Goal: Navigation & Orientation: Find specific page/section

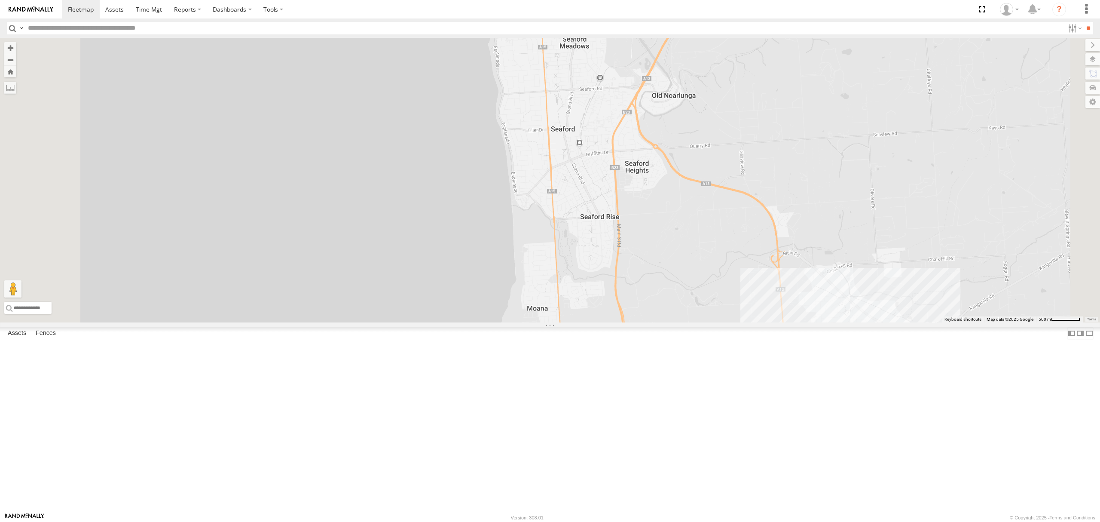
click at [0, 0] on div "All Assets" at bounding box center [0, 0] width 0 height 0
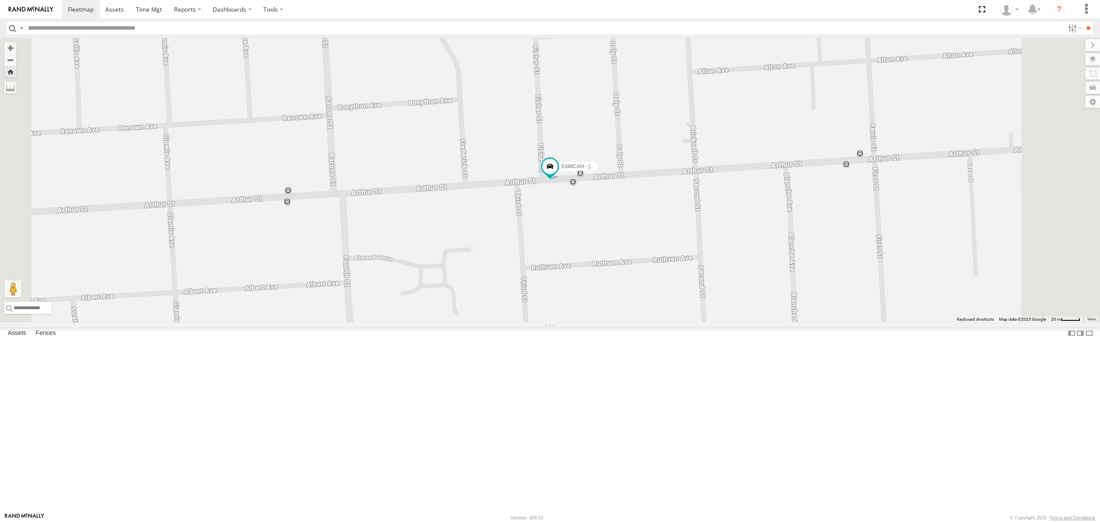
drag, startPoint x: 661, startPoint y: 267, endPoint x: 633, endPoint y: 319, distance: 59.0
click at [558, 174] on span at bounding box center [549, 166] width 15 height 15
click at [606, 322] on div "S348CAH - [PERSON_NAME] S348CAH - [PERSON_NAME] -34.9036 , 138.66904 0 10:52:55…" at bounding box center [550, 180] width 1100 height 285
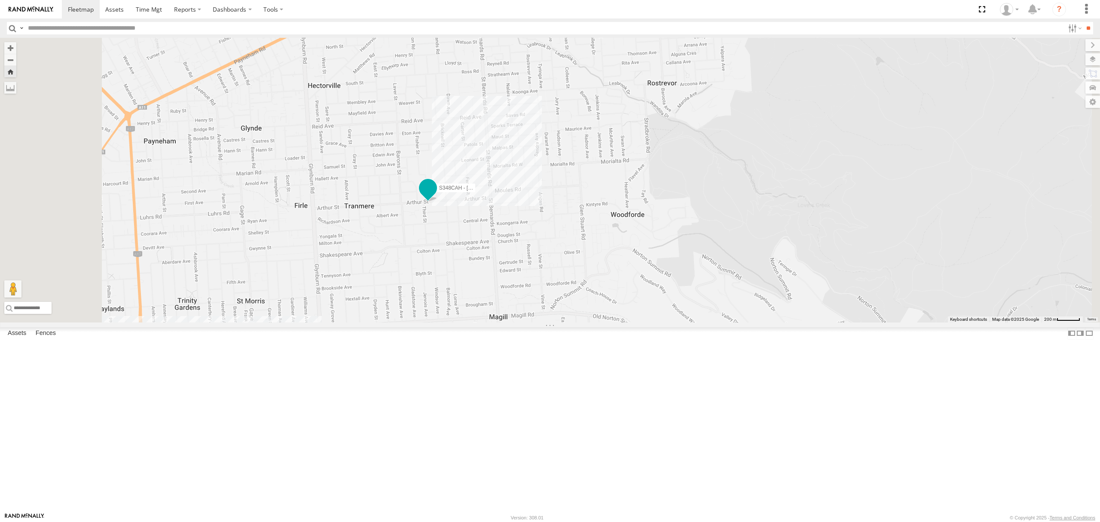
click at [436, 196] on span at bounding box center [427, 187] width 15 height 15
click at [520, 322] on div "S348CAH - Emir Tarabar S348CAH - Emir Tarabar All Assets Arthur St Magill -34.9…" at bounding box center [550, 180] width 1100 height 285
click at [0, 0] on div "S254CLT - Brian Corkhill All Assets" at bounding box center [0, 0] width 0 height 0
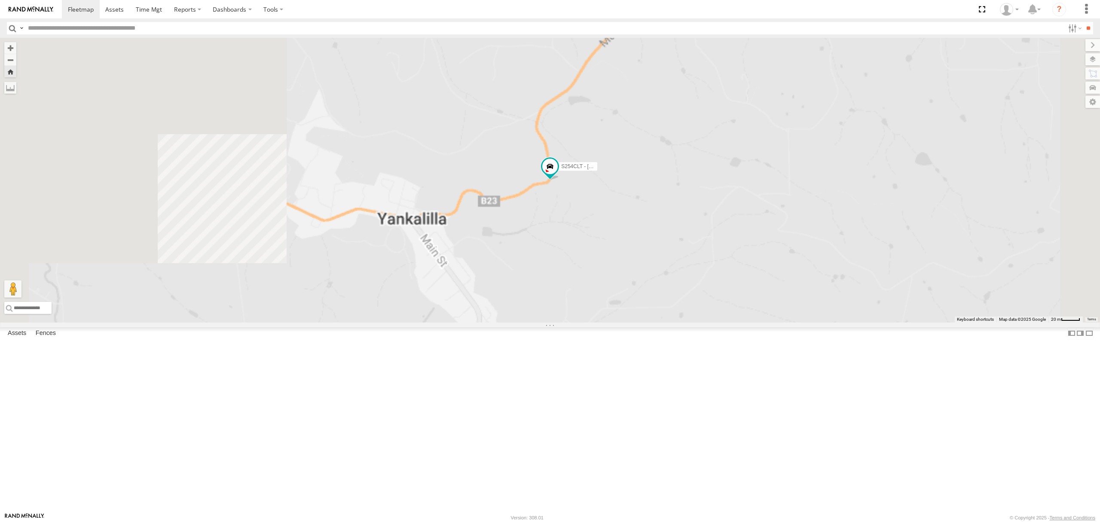
click at [0, 0] on div "S678CGD - Fridge It Sprinter" at bounding box center [0, 0] width 0 height 0
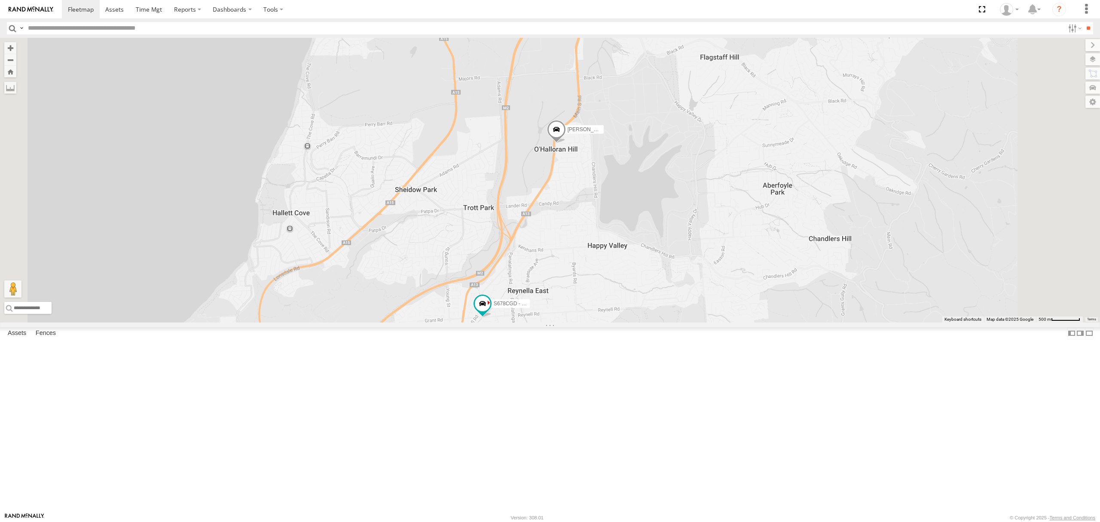
click at [0, 0] on div "All Assets" at bounding box center [0, 0] width 0 height 0
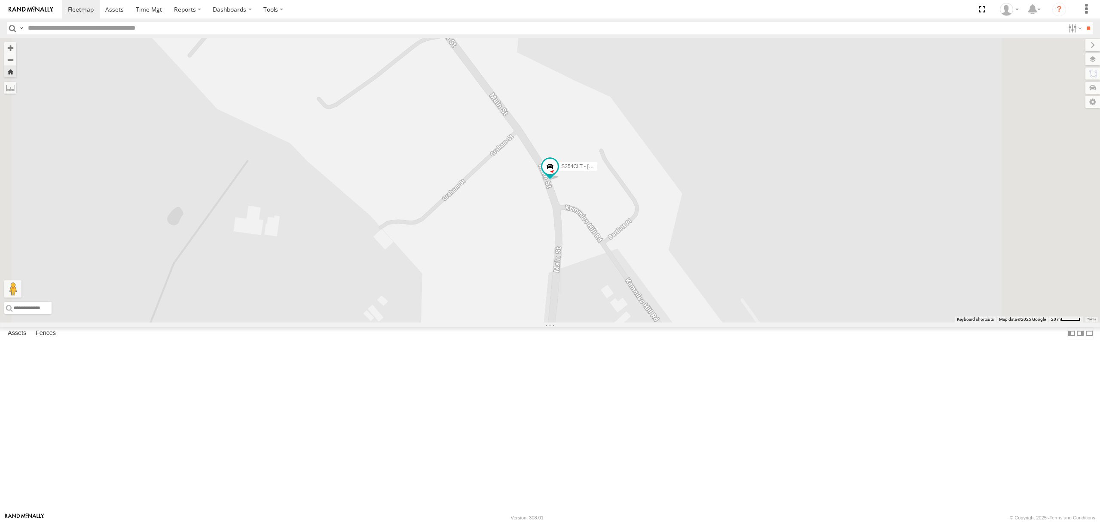
click at [0, 0] on div "SB25LM - (6P HINO) R6" at bounding box center [0, 0] width 0 height 0
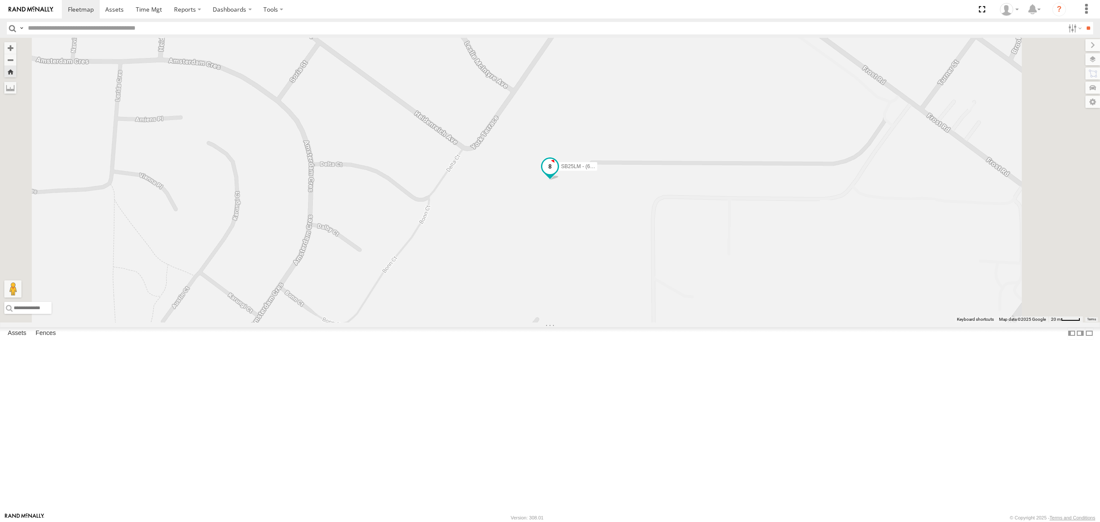
click at [598, 171] on label "SB25LM - (6P HINO) R6" at bounding box center [576, 166] width 43 height 9
click at [575, 322] on div "SB25LM - (6P HINO) R6 SB25LM - (6P HINO) R6 All Assets Enterprise Dr Salisbury …" at bounding box center [550, 180] width 1100 height 285
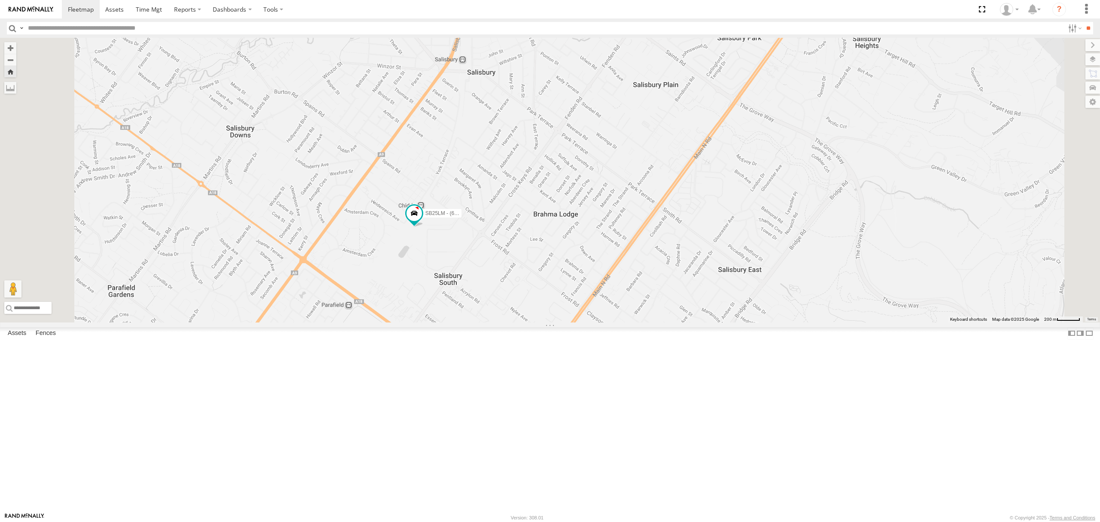
click at [0, 0] on div "S678CGD - Fridge It Sprinter" at bounding box center [0, 0] width 0 height 0
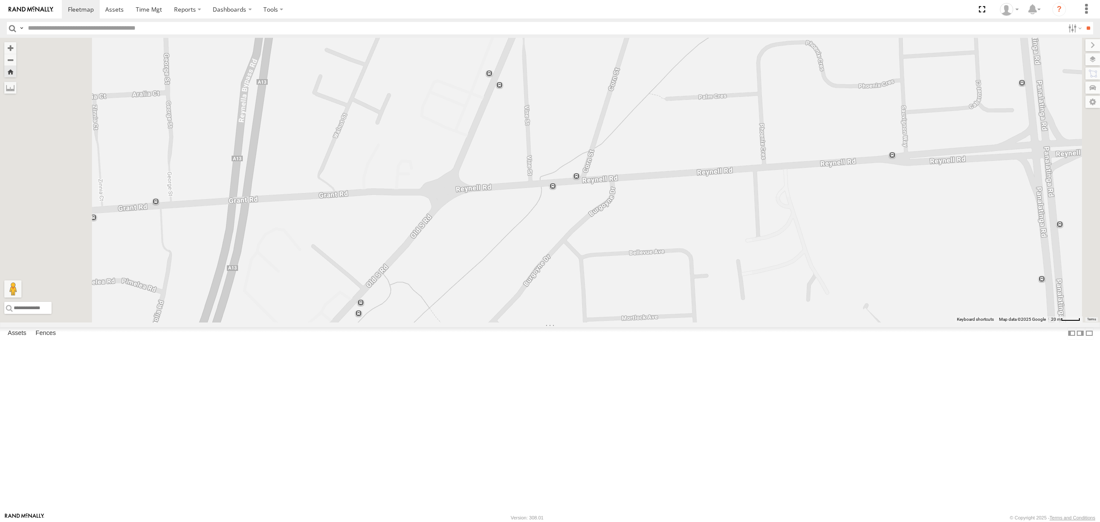
click at [0, 0] on div "SB25LM - (6P HINO) R6 All Assets Enterprise Dr Salisbury South -34.77653 138.63…" at bounding box center [0, 0] width 0 height 0
click at [0, 0] on div "All Assets" at bounding box center [0, 0] width 0 height 0
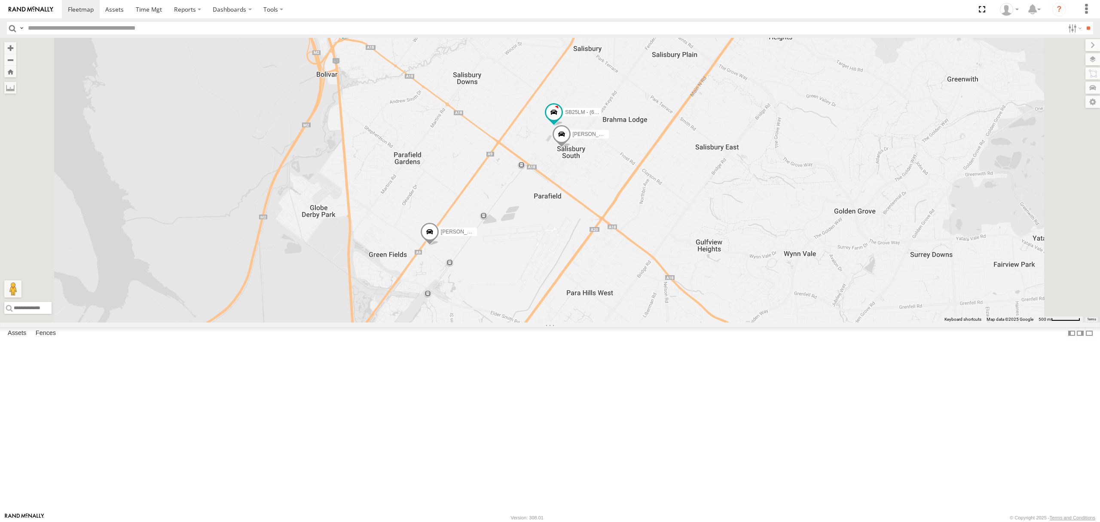
click at [0, 0] on div "SB26LM - (3P HINO) R7 All Assets" at bounding box center [0, 0] width 0 height 0
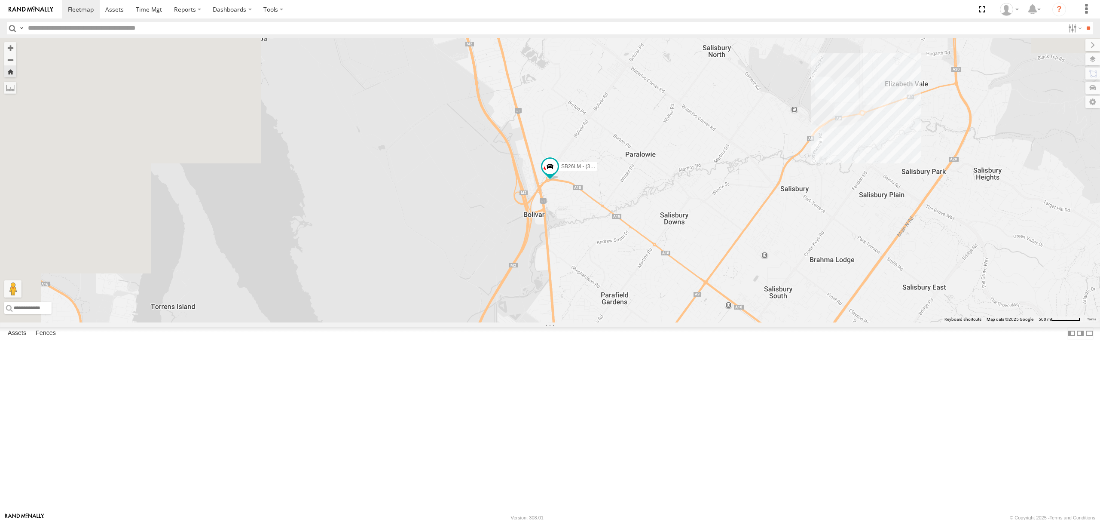
click at [0, 0] on div "All Assets" at bounding box center [0, 0] width 0 height 0
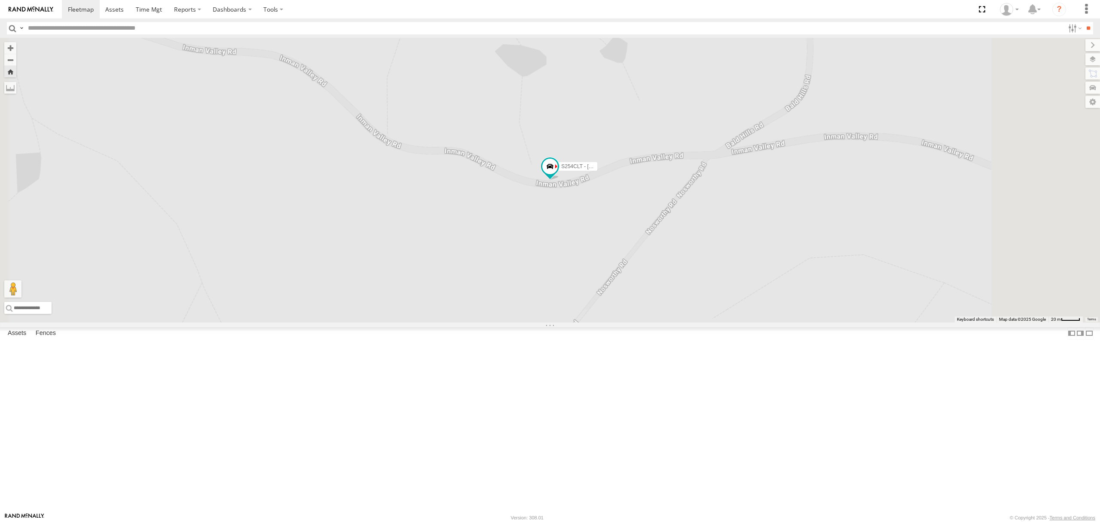
click at [0, 0] on span "Asset" at bounding box center [0, 0] width 0 height 0
click at [0, 0] on div "A Jain All Assets" at bounding box center [0, 0] width 0 height 0
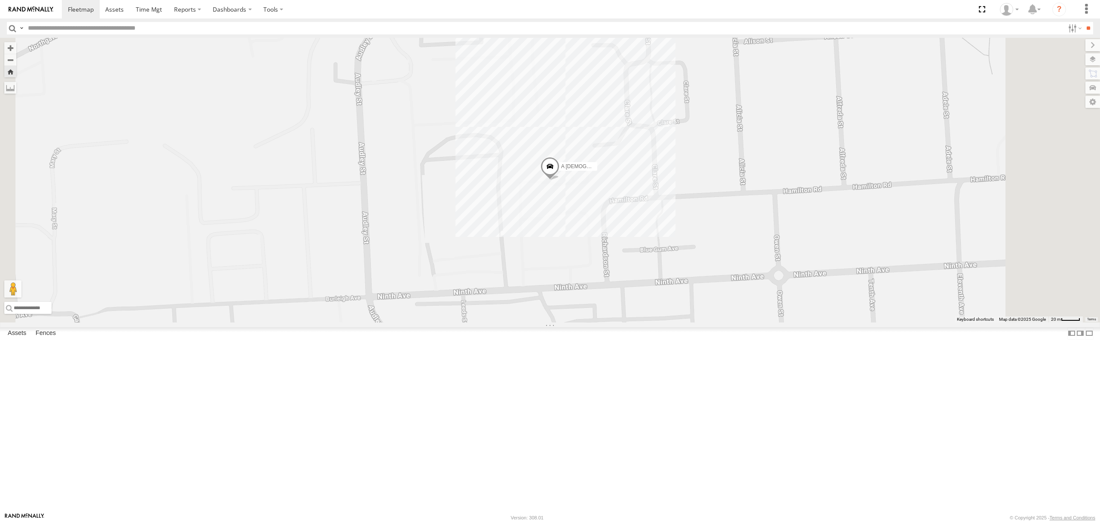
click at [0, 0] on div "[PERSON_NAME]" at bounding box center [0, 0] width 0 height 0
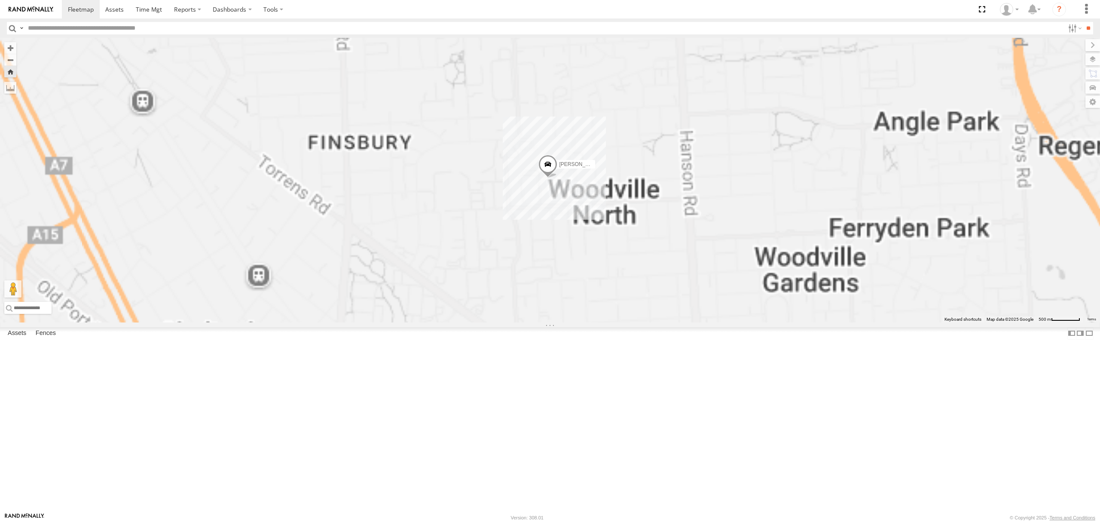
click at [0, 0] on div "[PERSON_NAME]" at bounding box center [0, 0] width 0 height 0
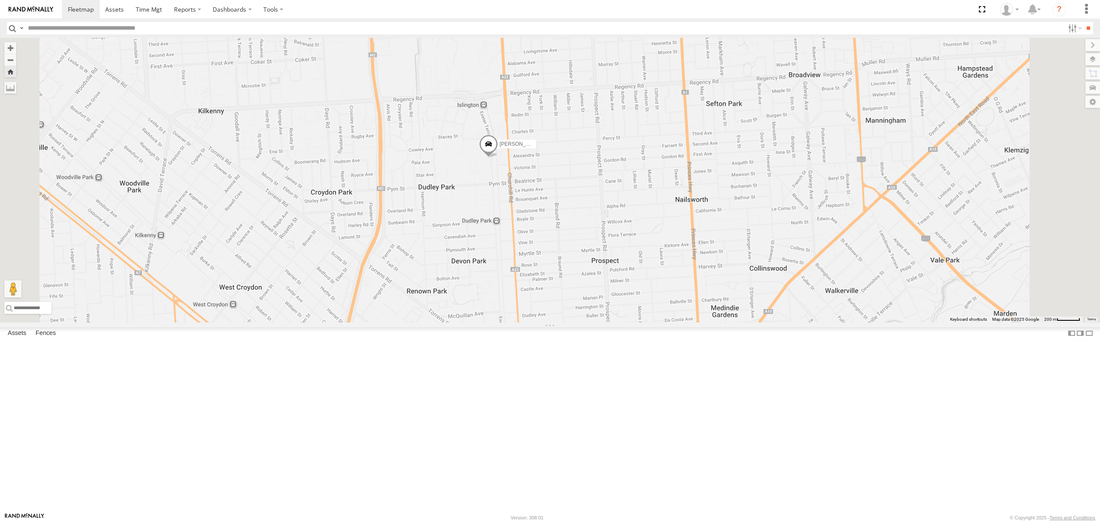
click at [0, 0] on div "A [DEMOGRAPHIC_DATA]" at bounding box center [0, 0] width 0 height 0
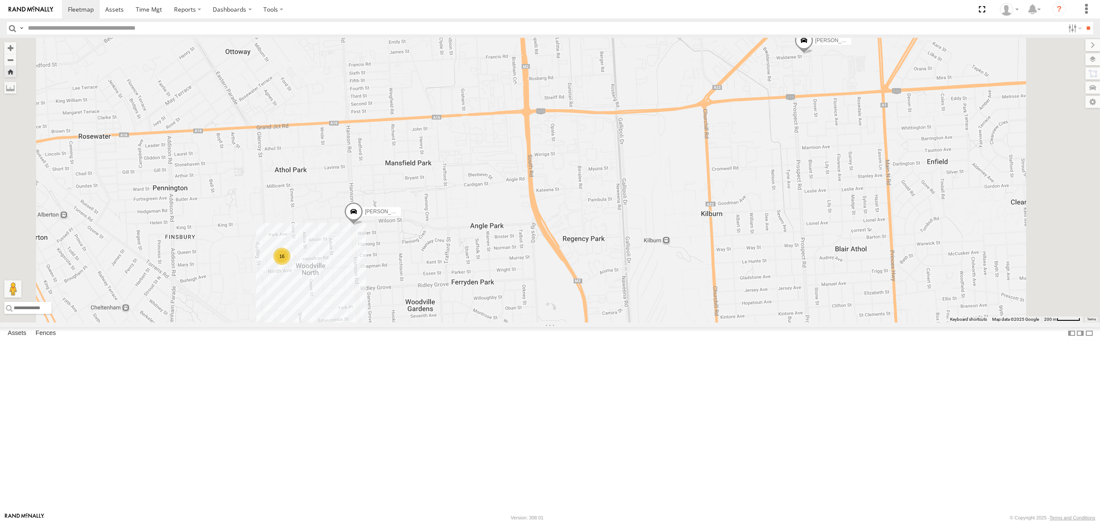
scroll to position [2178, 0]
click at [0, 0] on div "All Assets" at bounding box center [0, 0] width 0 height 0
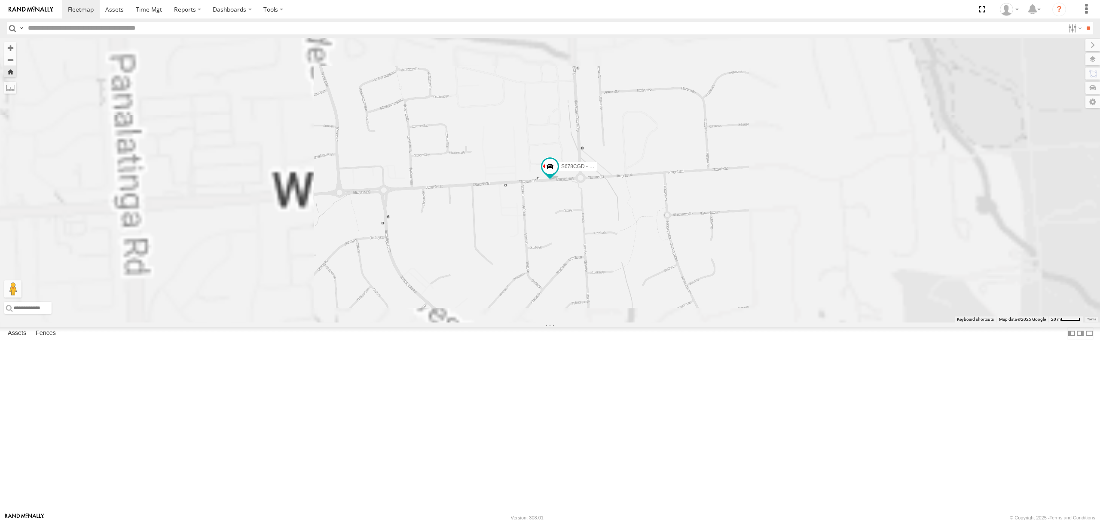
scroll to position [2407, 0]
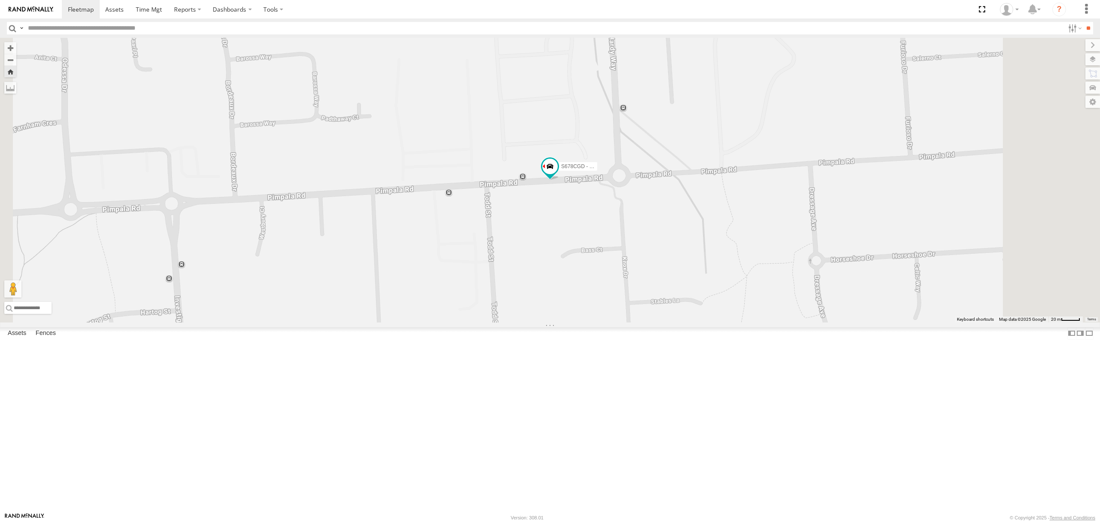
click at [0, 0] on div "10.4" at bounding box center [0, 0] width 0 height 0
click at [0, 0] on div "SB26LM - (3P HINO) R7" at bounding box center [0, 0] width 0 height 0
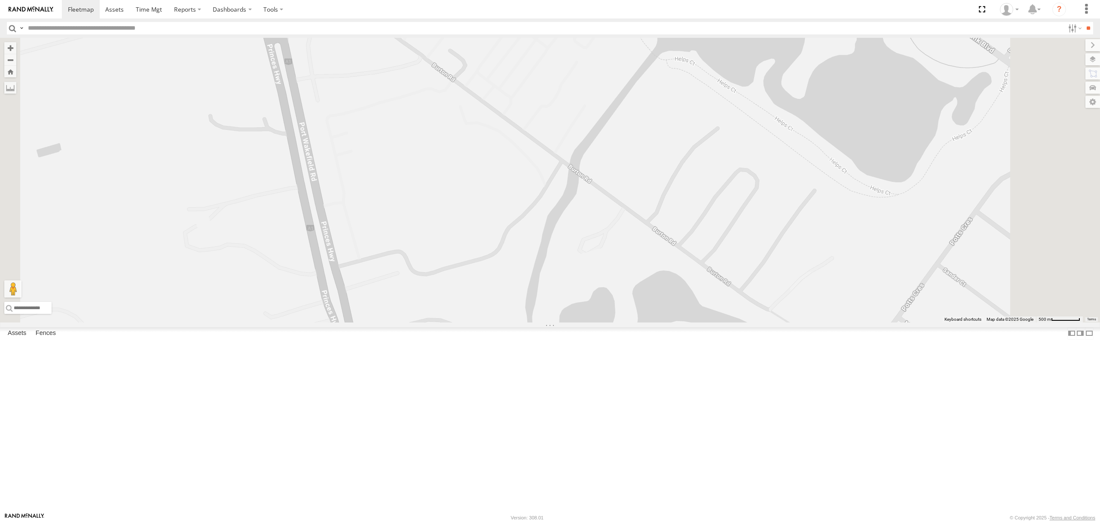
scroll to position [0, 0]
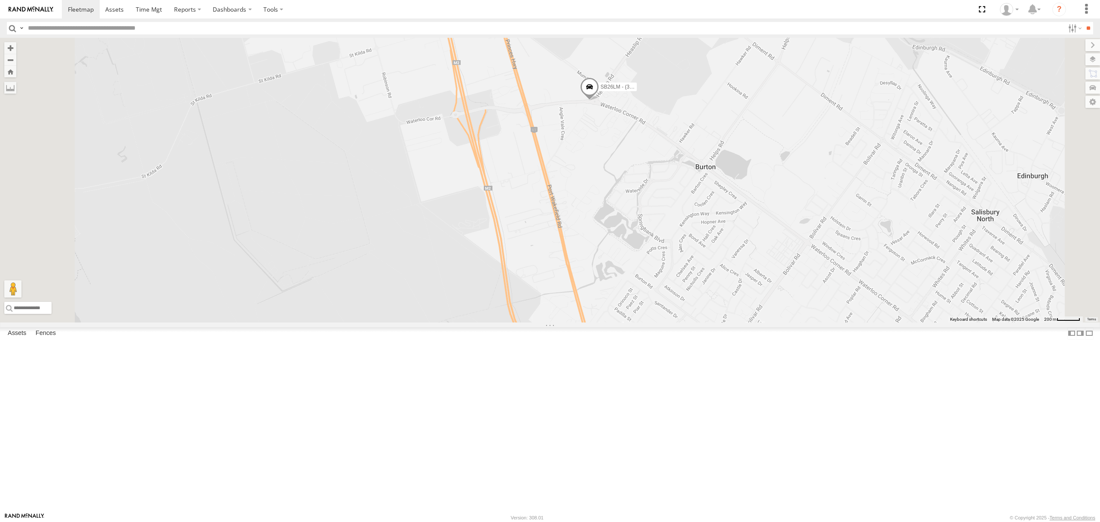
click at [599, 101] on span at bounding box center [589, 89] width 19 height 23
drag, startPoint x: 671, startPoint y: 226, endPoint x: 671, endPoint y: 218, distance: 8.6
click at [671, 219] on div "SB25LM - (6P HINO) R6 SB26LM - (3P HINO) R7 Rahul Kumar Tajvdiner singh Jaspree…" at bounding box center [550, 180] width 1100 height 285
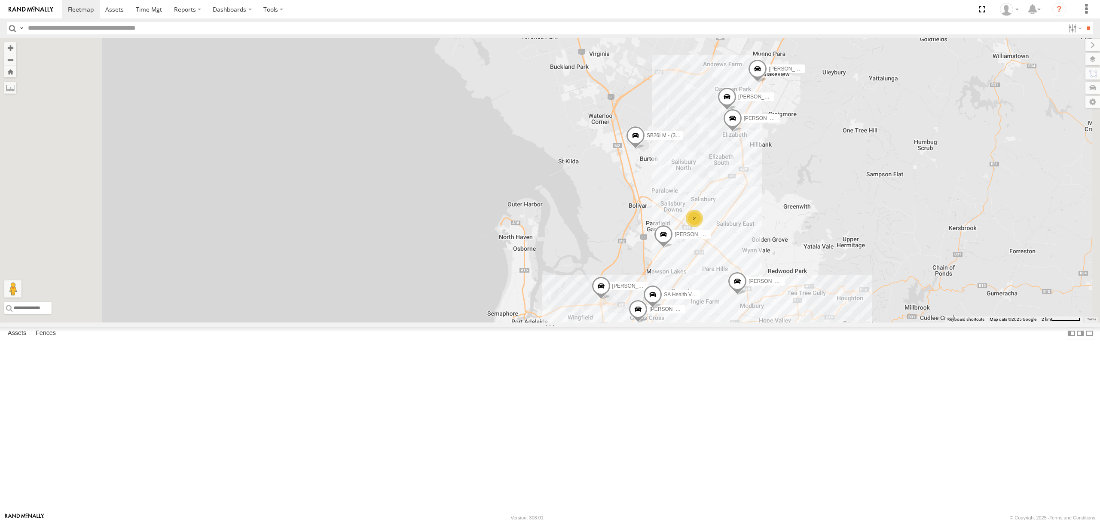
drag, startPoint x: 781, startPoint y: 271, endPoint x: 778, endPoint y: 275, distance: 5.8
click at [778, 275] on div "S348CAH - Emir Tarabar SB26LM - (3P HINO) R7 Dharambir Singh Domenic Lagana Man…" at bounding box center [550, 180] width 1100 height 285
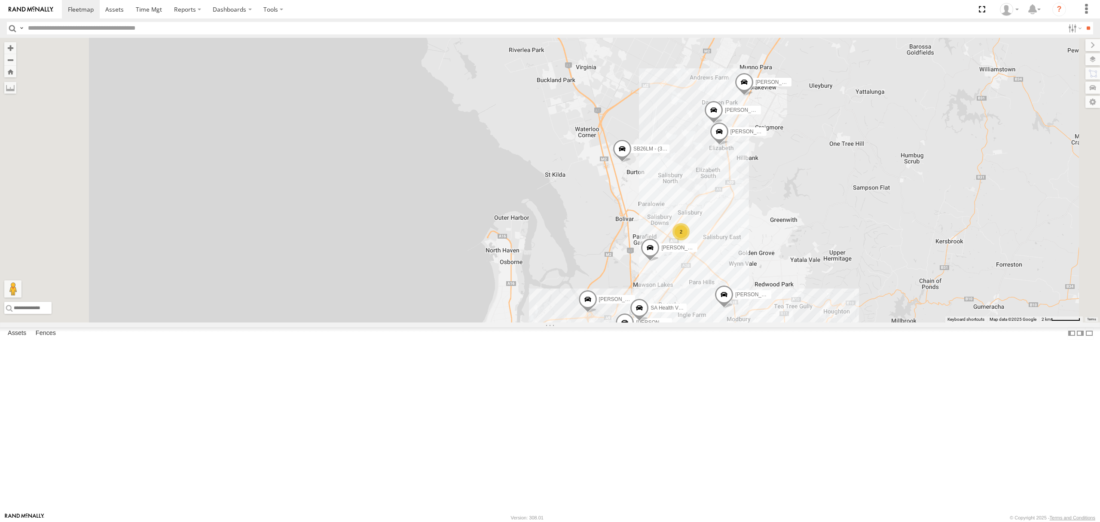
scroll to position [229, 0]
click at [0, 0] on div at bounding box center [0, 0] width 0 height 0
click at [0, 0] on link at bounding box center [0, 0] width 0 height 0
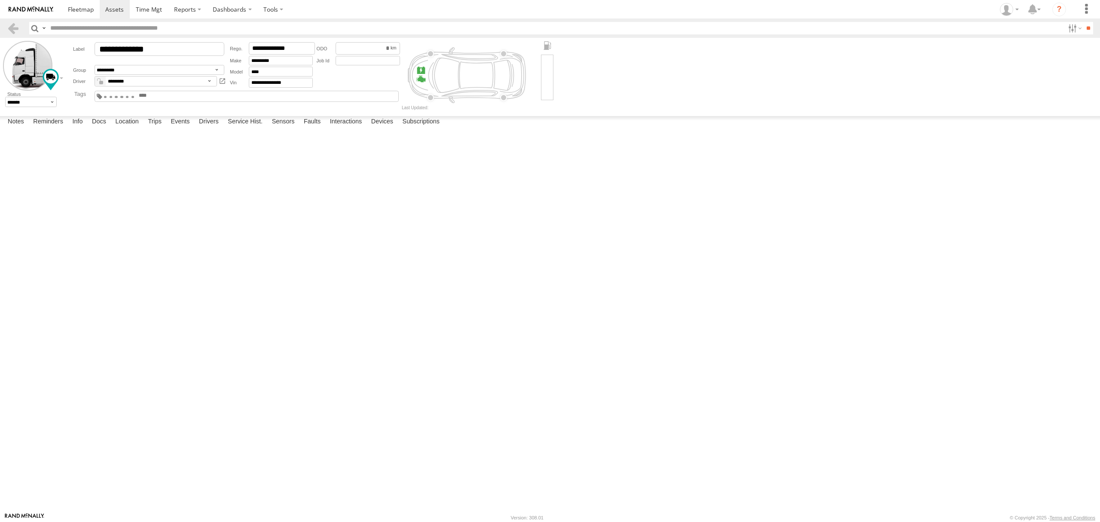
click at [0, 0] on div at bounding box center [0, 0] width 0 height 0
click at [82, 7] on span at bounding box center [81, 9] width 26 height 8
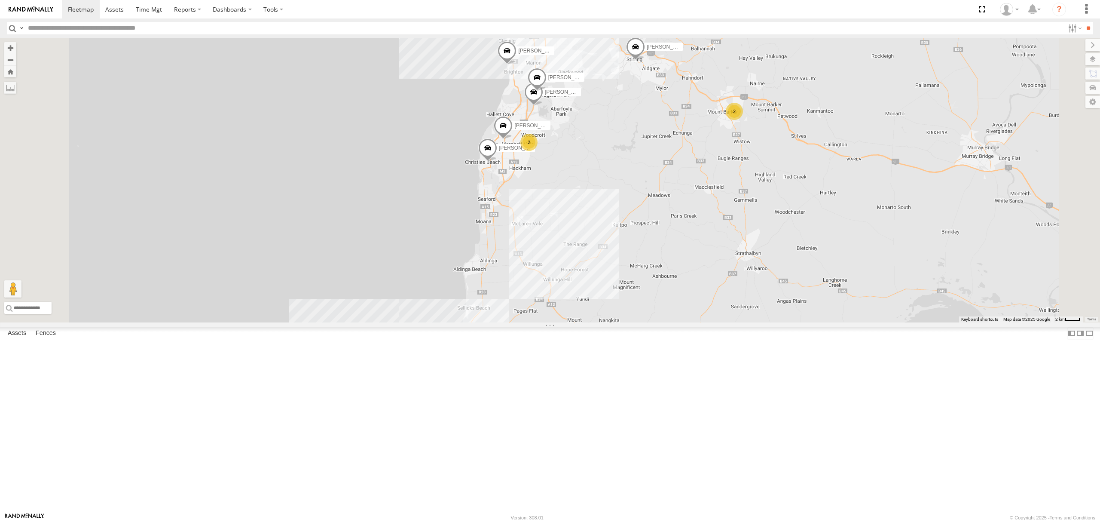
drag, startPoint x: 619, startPoint y: 332, endPoint x: 618, endPoint y: 342, distance: 10.0
click at [618, 322] on div "S254CLT - Brian Corkhill SB26LM - (3P HINO) R7 Dilpreet Singh Lewis Evangelou P…" at bounding box center [550, 180] width 1100 height 285
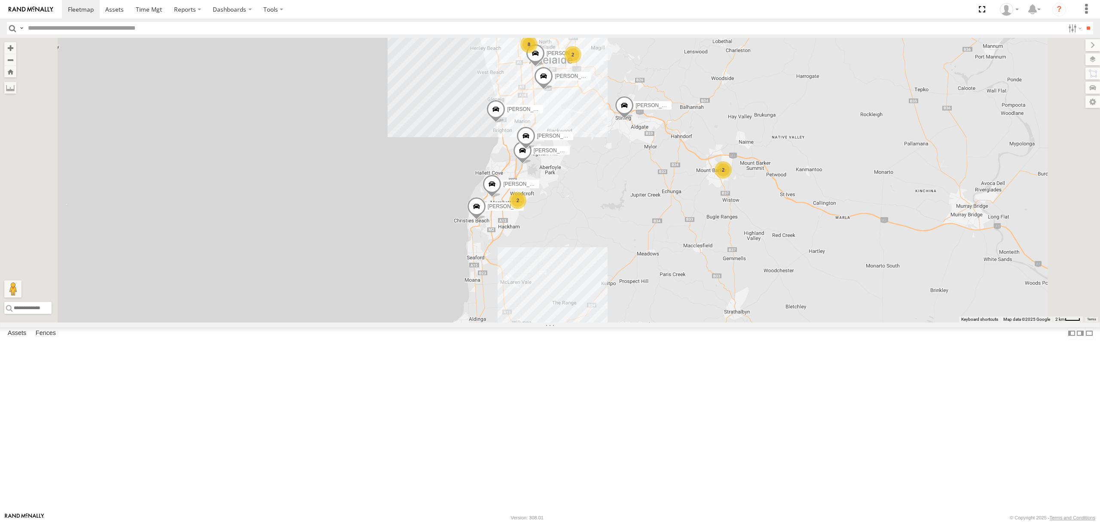
click at [0, 0] on link at bounding box center [0, 0] width 0 height 0
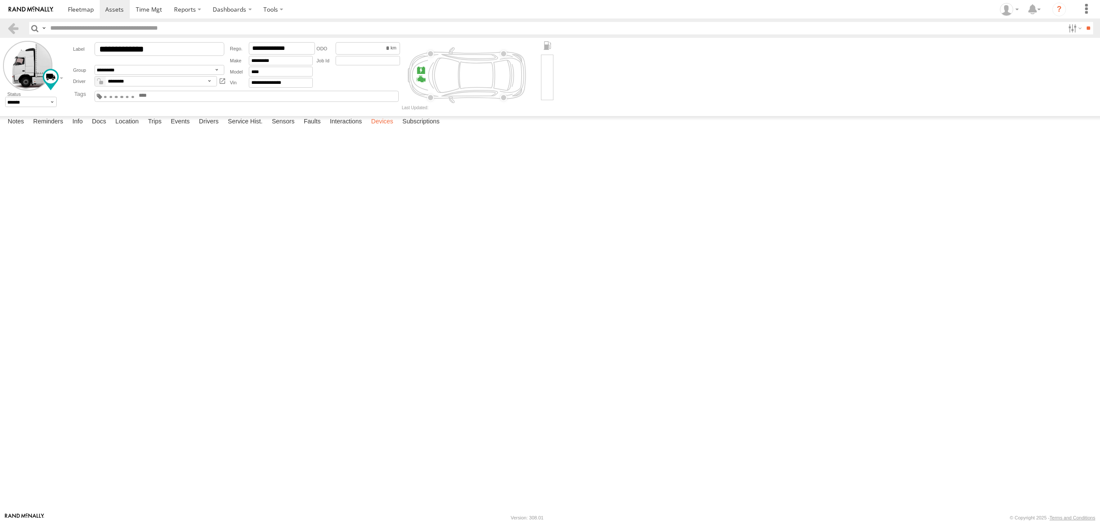
click at [386, 128] on label "Devices" at bounding box center [382, 122] width 31 height 12
click at [418, 128] on label "Subscriptions" at bounding box center [421, 122] width 46 height 12
click at [345, 128] on label "Interactions" at bounding box center [346, 122] width 41 height 12
click at [60, 12] on link at bounding box center [31, 9] width 62 height 18
click at [70, 9] on span at bounding box center [81, 9] width 26 height 8
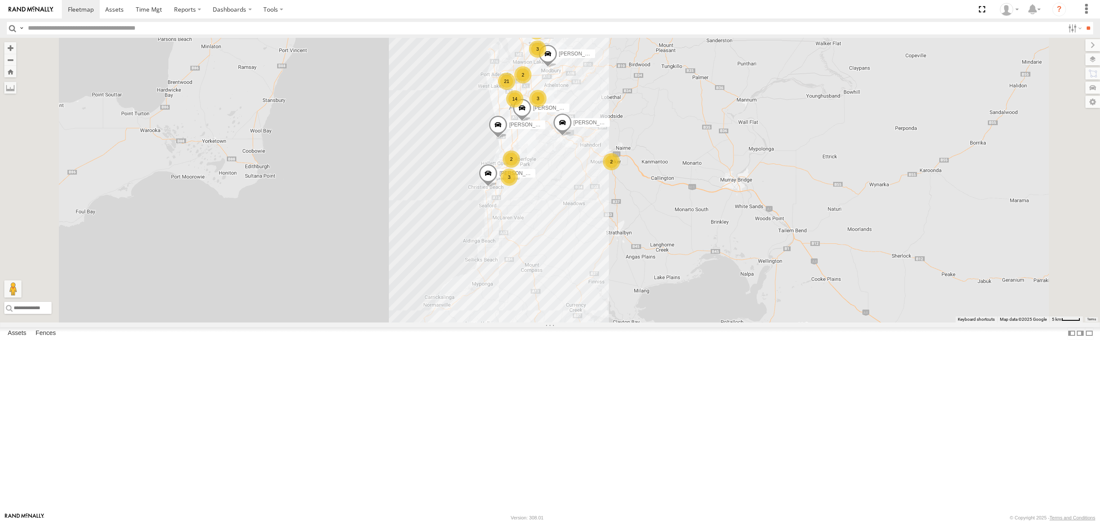
click at [0, 0] on div "All Assets" at bounding box center [0, 0] width 0 height 0
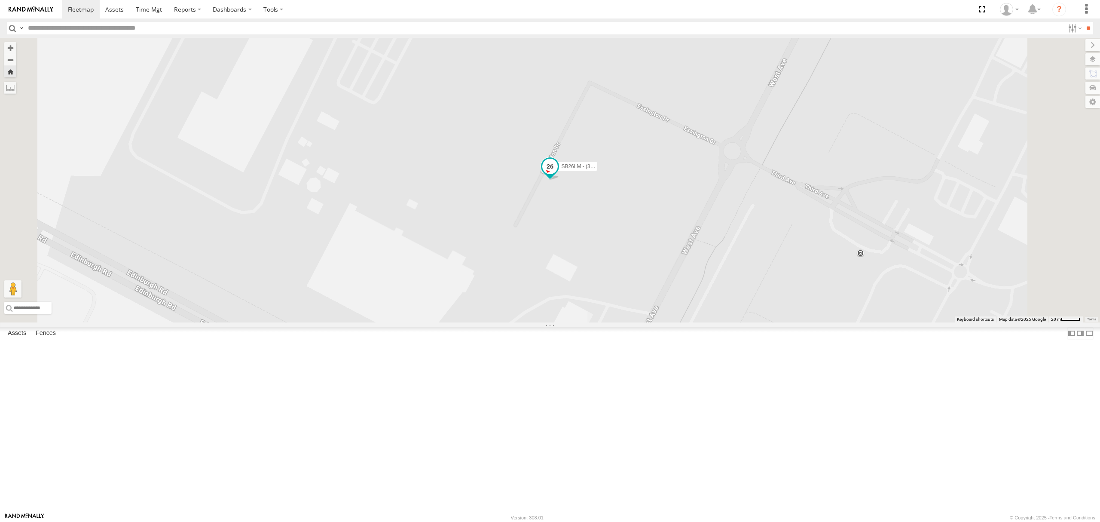
click at [558, 174] on span at bounding box center [549, 166] width 15 height 15
click at [543, 170] on label at bounding box center [535, 167] width 17 height 6
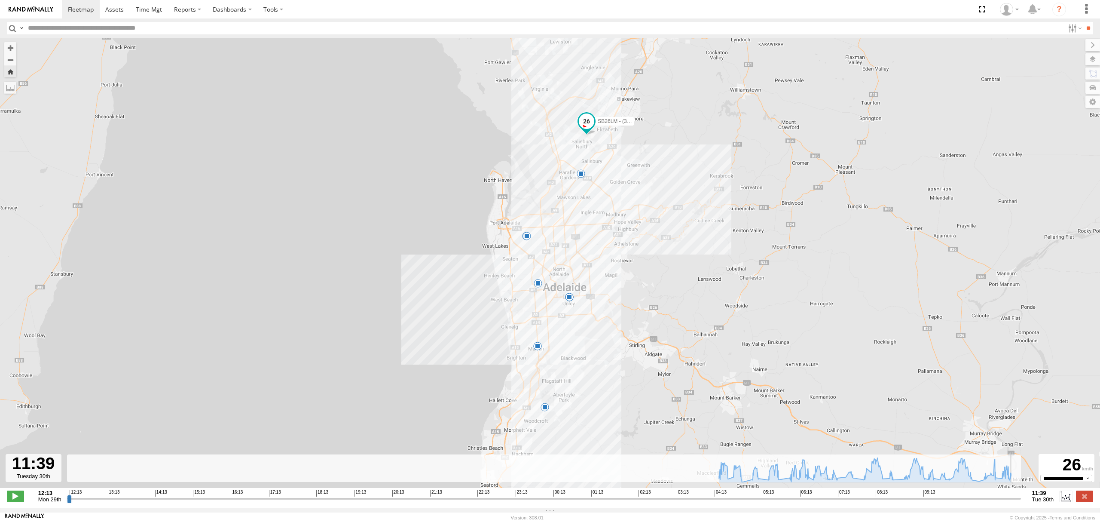
drag, startPoint x: 69, startPoint y: 504, endPoint x: 1020, endPoint y: 518, distance: 951.8
type input "**********"
click at [1020, 503] on input "range" at bounding box center [544, 498] width 954 height 8
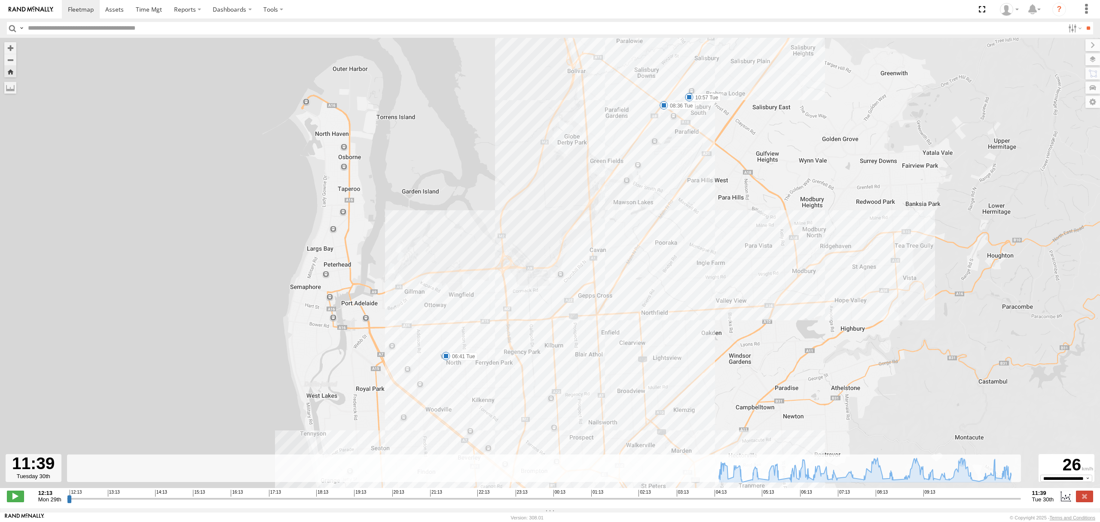
drag, startPoint x: 626, startPoint y: 297, endPoint x: 633, endPoint y: 338, distance: 41.8
click at [621, 343] on div "SB26LM - (3P HINO) R7 04:19 Tue 04:33 Tue 04:41 Tue 06:35 Tue 06:41 Tue 07:19 T…" at bounding box center [550, 267] width 1100 height 459
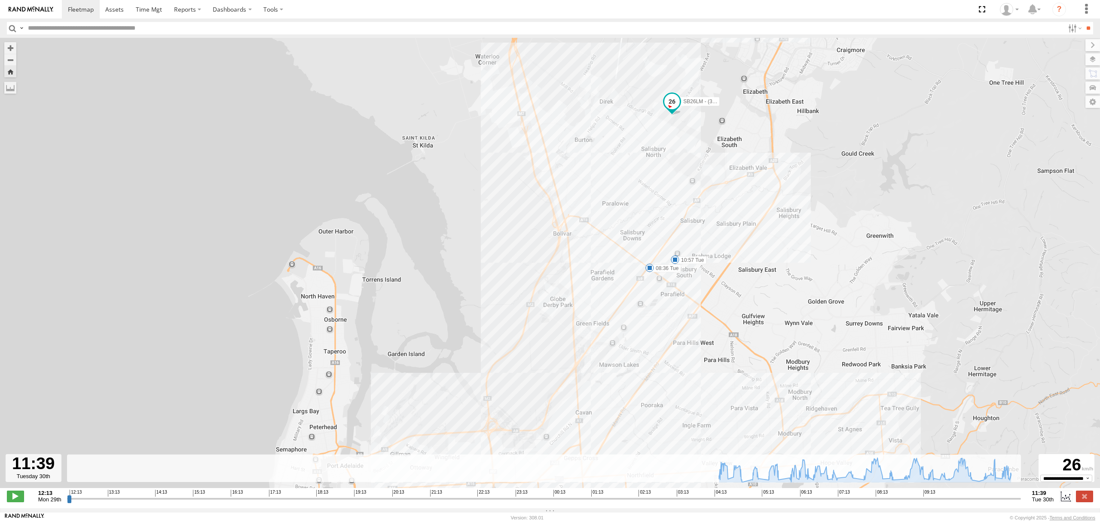
drag, startPoint x: 697, startPoint y: 243, endPoint x: 694, endPoint y: 257, distance: 14.2
click at [694, 257] on div "SB26LM - (3P HINO) R7 04:19 Tue 04:33 Tue 04:41 Tue 06:35 Tue 06:41 Tue 07:19 T…" at bounding box center [550, 267] width 1100 height 459
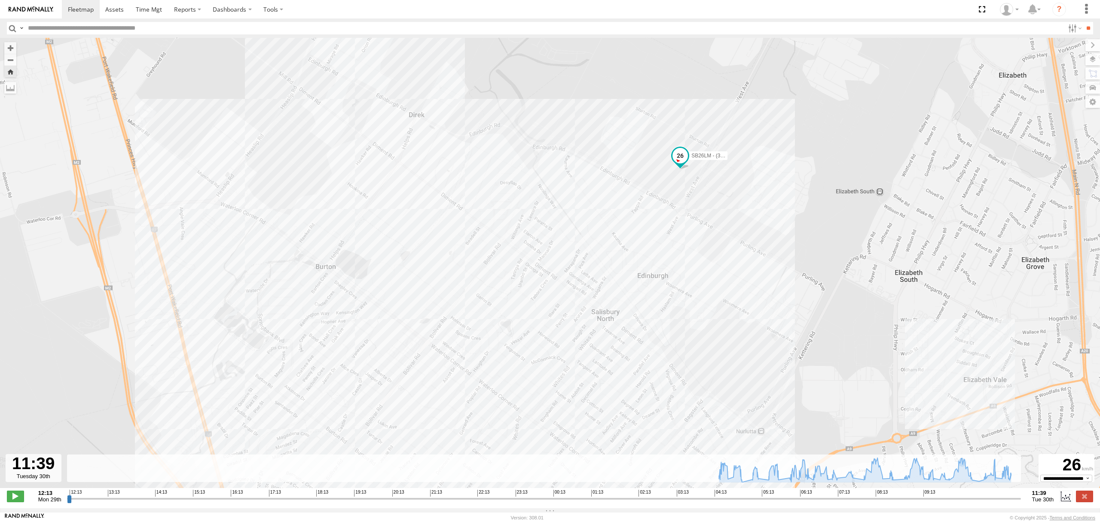
drag, startPoint x: 697, startPoint y: 224, endPoint x: 696, endPoint y: 233, distance: 9.1
click at [696, 233] on div "SB26LM - (3P HINO) R7 04:19 Tue 04:33 Tue 04:41 Tue 06:35 Tue 06:41 Tue 07:19 T…" at bounding box center [550, 267] width 1100 height 459
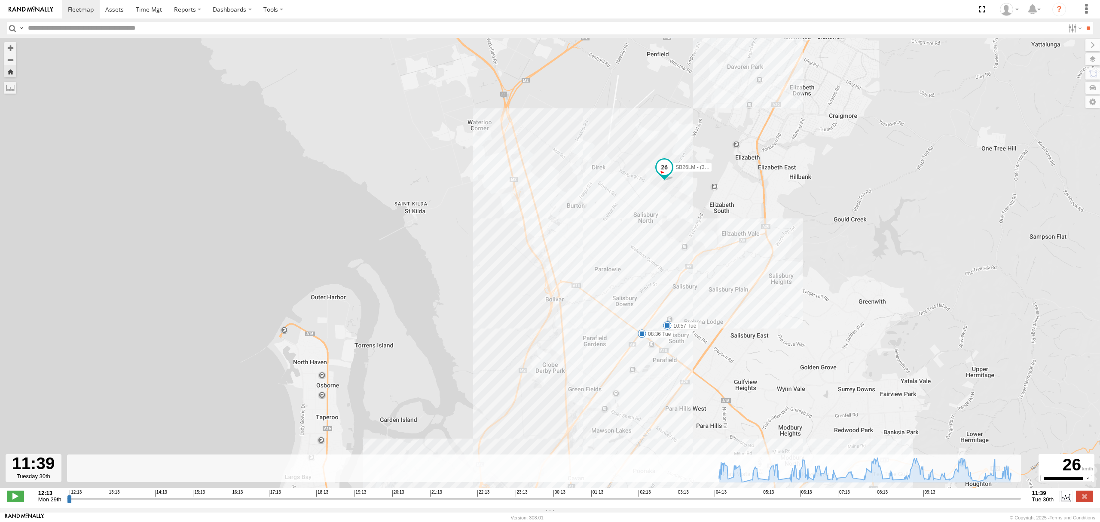
drag, startPoint x: 690, startPoint y: 429, endPoint x: 669, endPoint y: 315, distance: 115.8
click at [670, 319] on div "SB26LM - (3P HINO) R7 04:19 Tue 04:33 Tue 04:41 Tue 06:35 Tue 06:41 Tue 07:19 T…" at bounding box center [550, 267] width 1100 height 459
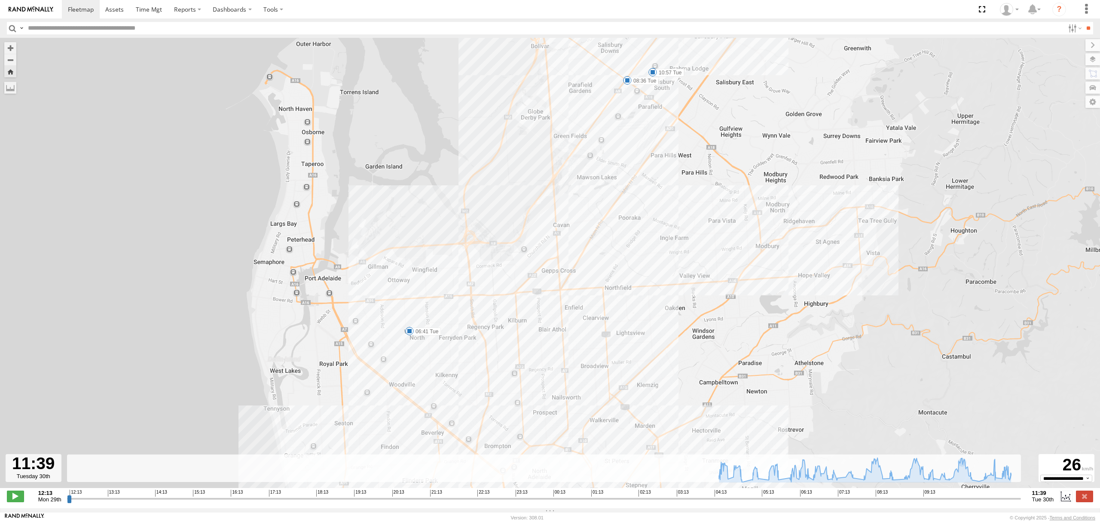
drag, startPoint x: 565, startPoint y: 336, endPoint x: 602, endPoint y: 263, distance: 81.7
click at [602, 243] on div "SB26LM - (3P HINO) R7 04:19 Tue 04:33 Tue 04:41 Tue 06:35 Tue 06:41 Tue 07:19 T…" at bounding box center [550, 267] width 1100 height 459
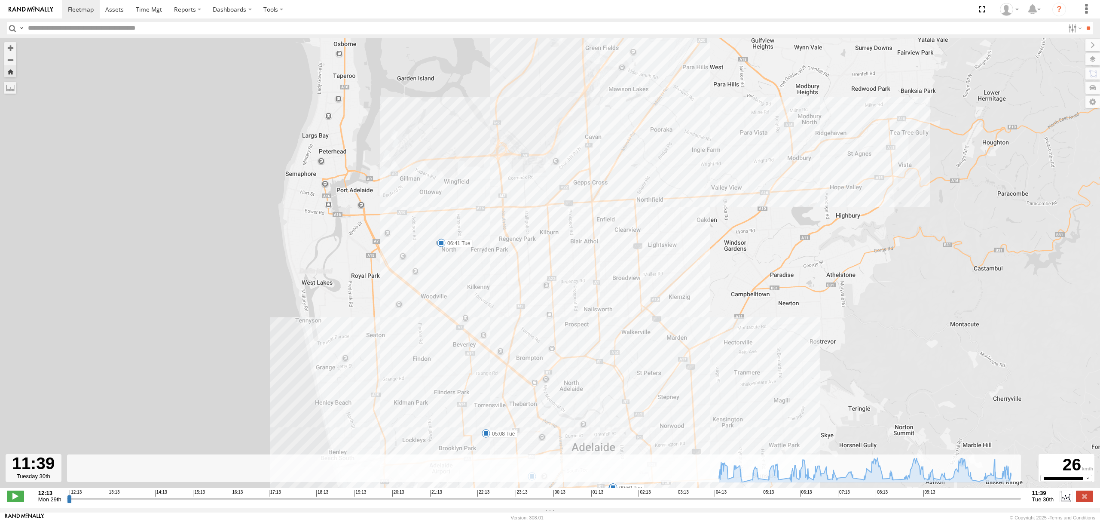
drag, startPoint x: 598, startPoint y: 298, endPoint x: 601, endPoint y: 291, distance: 7.6
click at [601, 291] on div "SB26LM - (3P HINO) R7 04:19 Tue 04:33 Tue 04:41 Tue 06:35 Tue 06:41 Tue 07:19 T…" at bounding box center [550, 267] width 1100 height 459
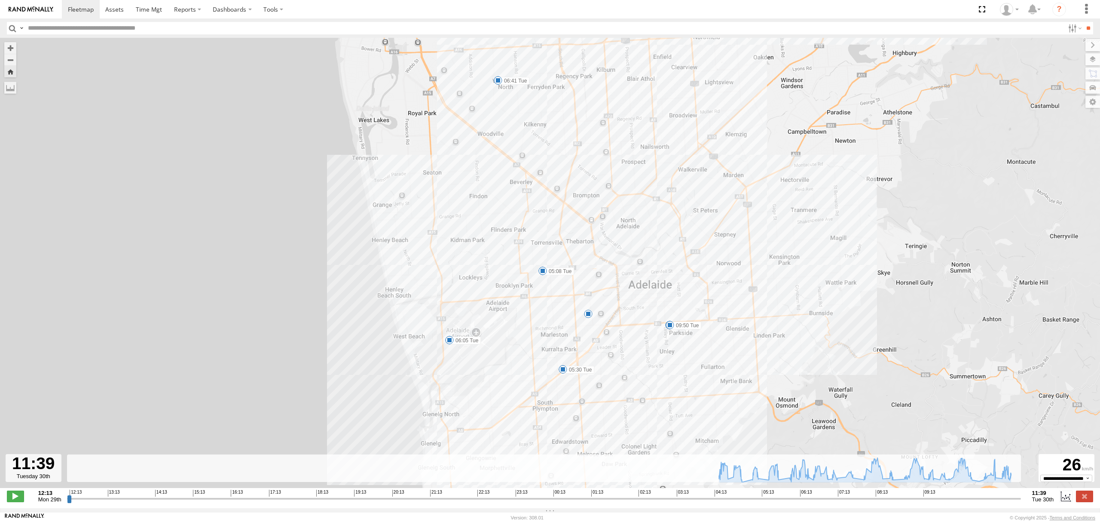
click at [634, 391] on div "SB26LM - (3P HINO) R7 04:19 Tue 04:33 Tue 04:41 Tue 06:35 Tue 06:41 Tue 07:19 T…" at bounding box center [550, 267] width 1100 height 459
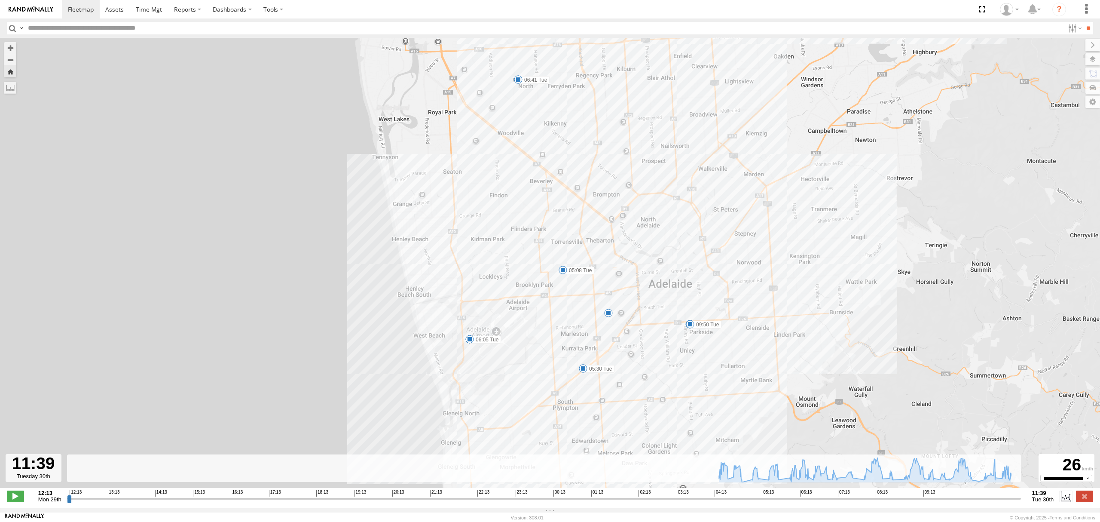
drag, startPoint x: 666, startPoint y: 265, endPoint x: 640, endPoint y: 344, distance: 83.5
click at [640, 343] on div "SB26LM - (3P HINO) R7 04:19 Tue 04:33 Tue 04:41 Tue 06:35 Tue 06:41 Tue 07:19 T…" at bounding box center [550, 267] width 1100 height 459
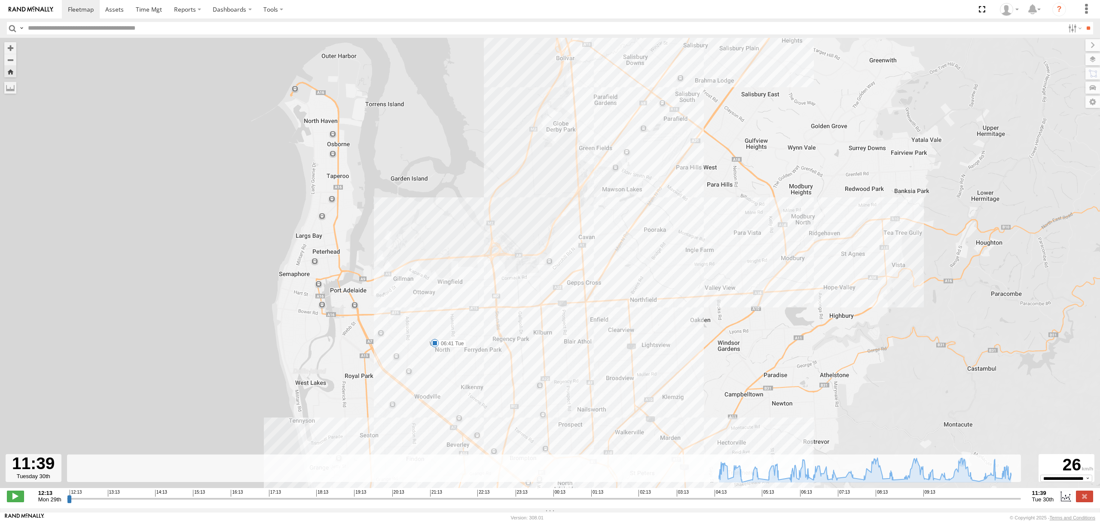
drag, startPoint x: 634, startPoint y: 310, endPoint x: 632, endPoint y: 317, distance: 7.7
click at [633, 313] on div "SB26LM - (3P HINO) R7 04:19 Tue 04:33 Tue 04:41 Tue 06:35 Tue 06:41 Tue 07:19 T…" at bounding box center [550, 267] width 1100 height 459
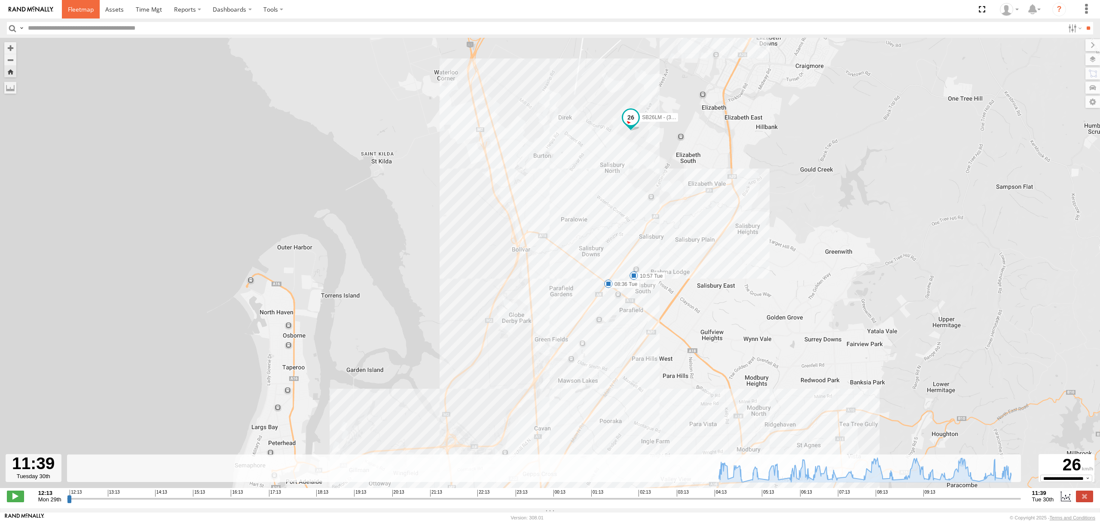
click at [77, 5] on span at bounding box center [81, 9] width 26 height 8
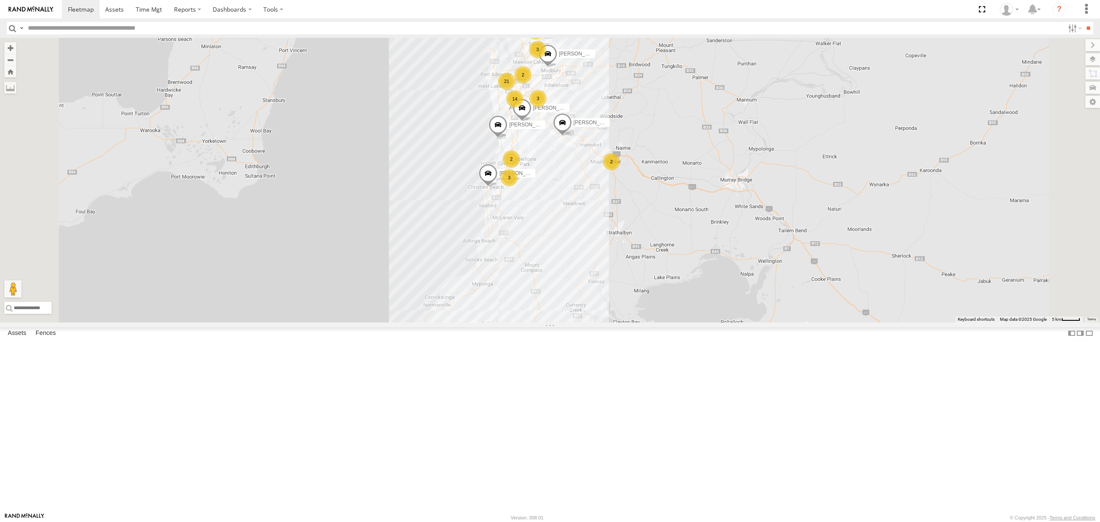
drag, startPoint x: 64, startPoint y: 194, endPoint x: 74, endPoint y: 193, distance: 9.9
click at [0, 0] on div "All Assets" at bounding box center [0, 0] width 0 height 0
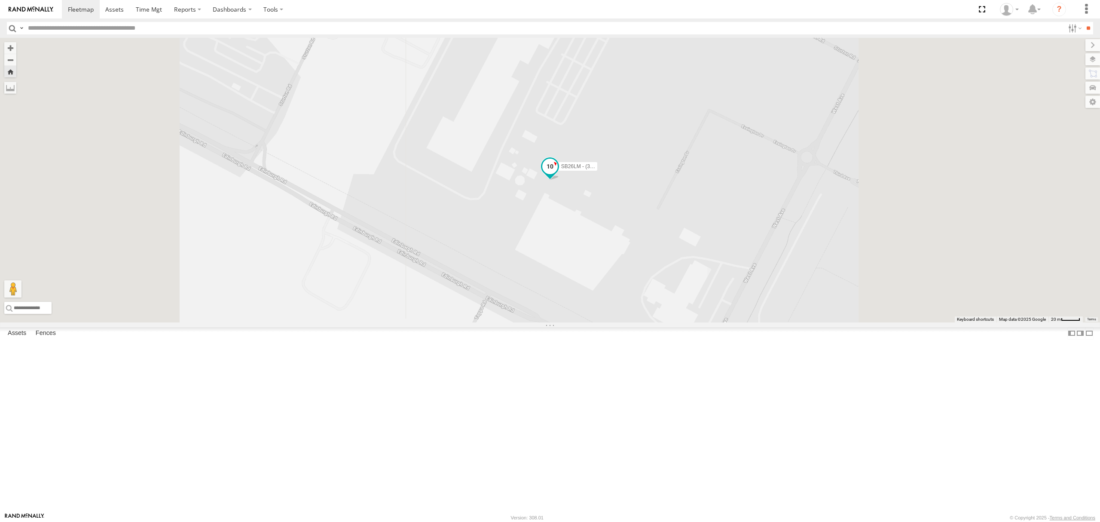
click at [558, 174] on span at bounding box center [549, 166] width 15 height 15
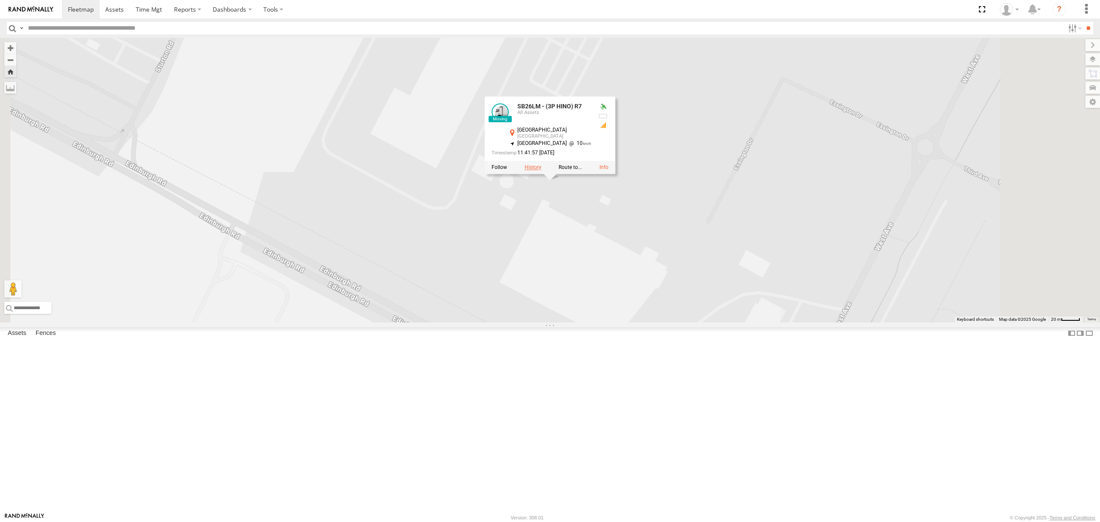
click at [542, 171] on label at bounding box center [533, 168] width 17 height 6
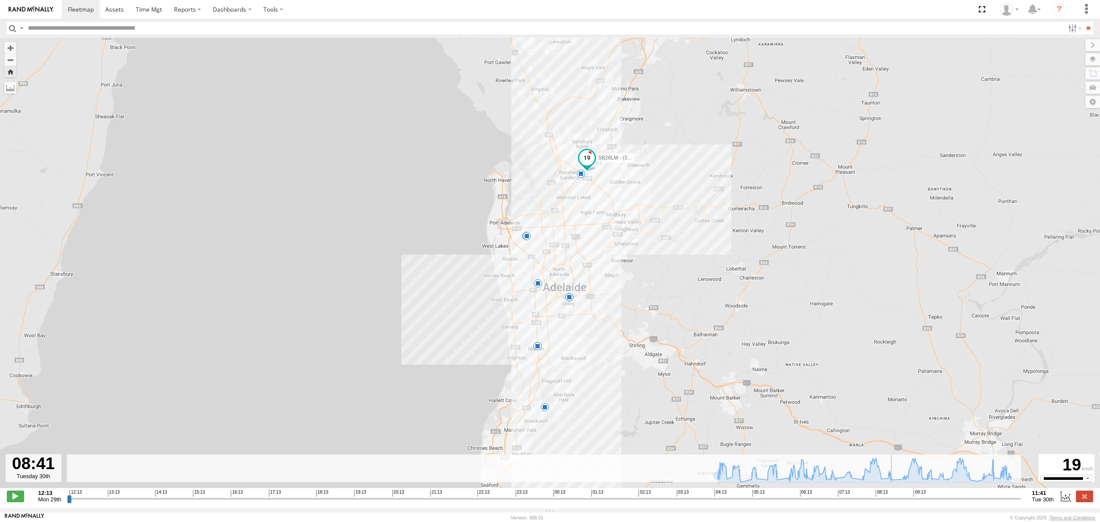
drag, startPoint x: 69, startPoint y: 502, endPoint x: 877, endPoint y: 458, distance: 809.8
click at [901, 494] on input "range" at bounding box center [544, 498] width 954 height 8
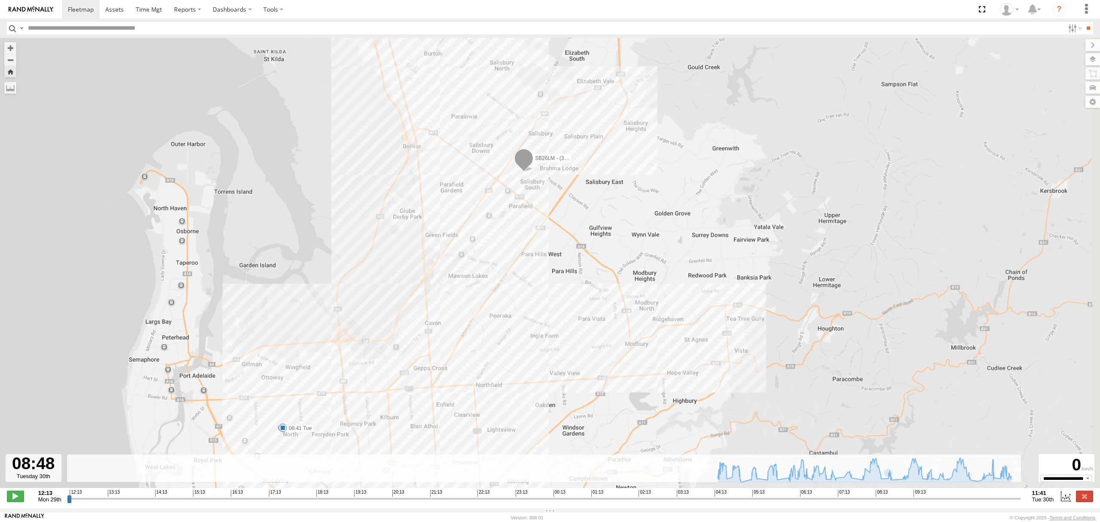
drag, startPoint x: 601, startPoint y: 160, endPoint x: 571, endPoint y: 289, distance: 132.7
click at [573, 282] on div "SB26LM - (3P HINO) R7 04:19 Tue 04:33 Tue 04:41 Tue 06:35 Tue 06:41 Tue 07:19 T…" at bounding box center [550, 267] width 1100 height 459
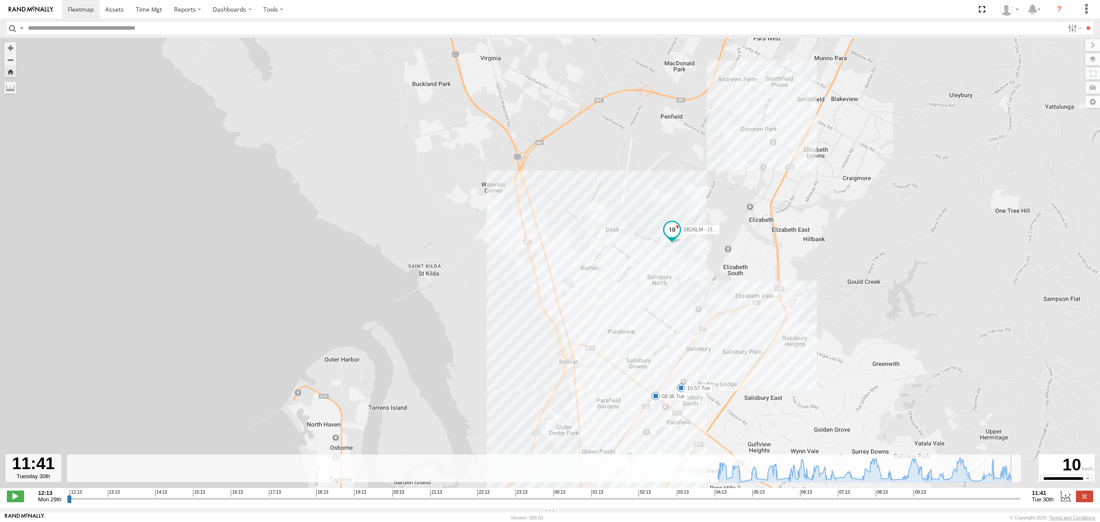
drag, startPoint x: 900, startPoint y: 504, endPoint x: 1028, endPoint y: 500, distance: 128.6
type input "**********"
click at [1021, 500] on input "range" at bounding box center [544, 498] width 954 height 8
click at [83, 12] on span at bounding box center [81, 9] width 26 height 8
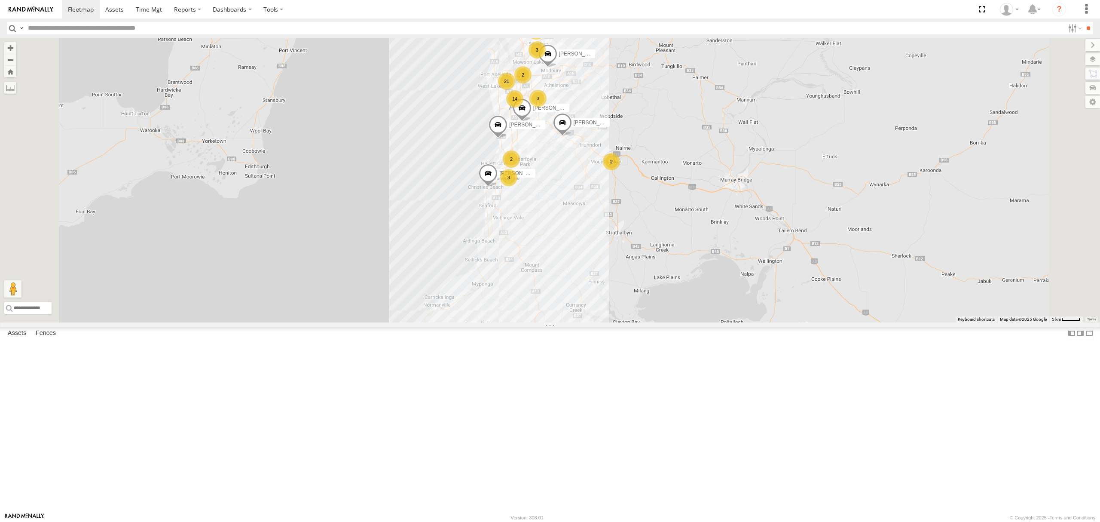
click at [0, 0] on div "SB25LM - (6P HINO) R6 All Assets" at bounding box center [0, 0] width 0 height 0
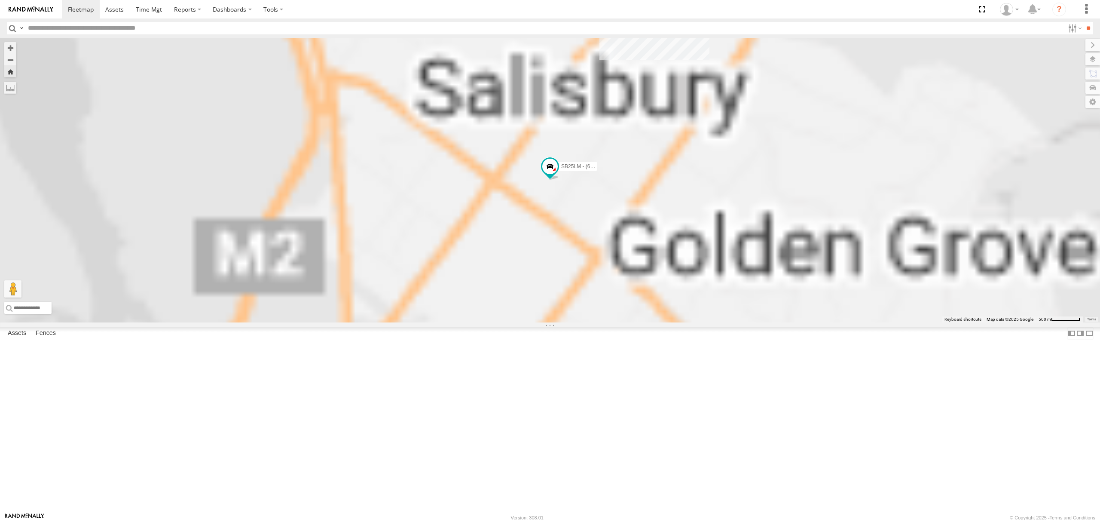
click at [0, 0] on div "S348CAH - [PERSON_NAME] All Assets" at bounding box center [0, 0] width 0 height 0
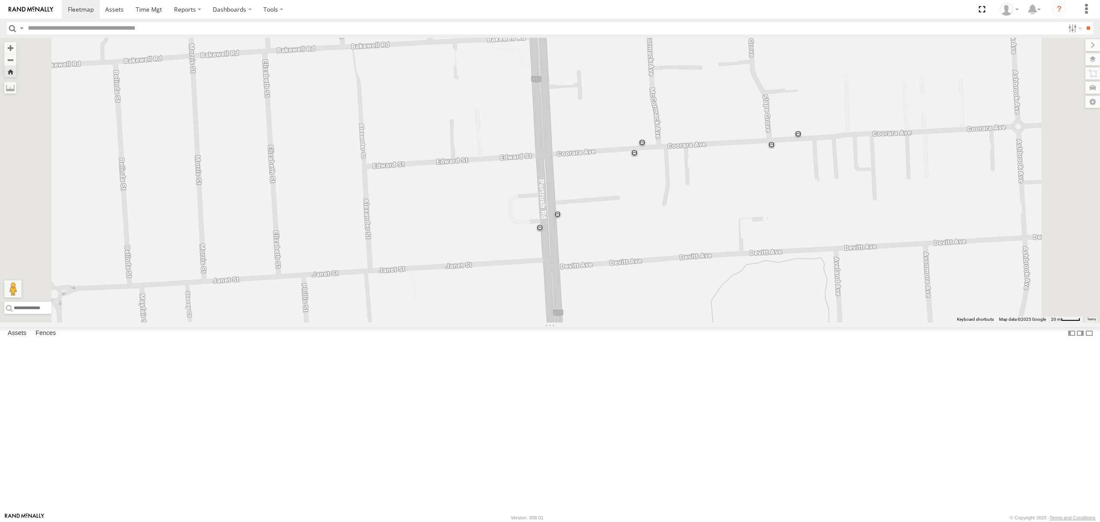
click at [0, 0] on div "SB26LM - (3P HINO) R7" at bounding box center [0, 0] width 0 height 0
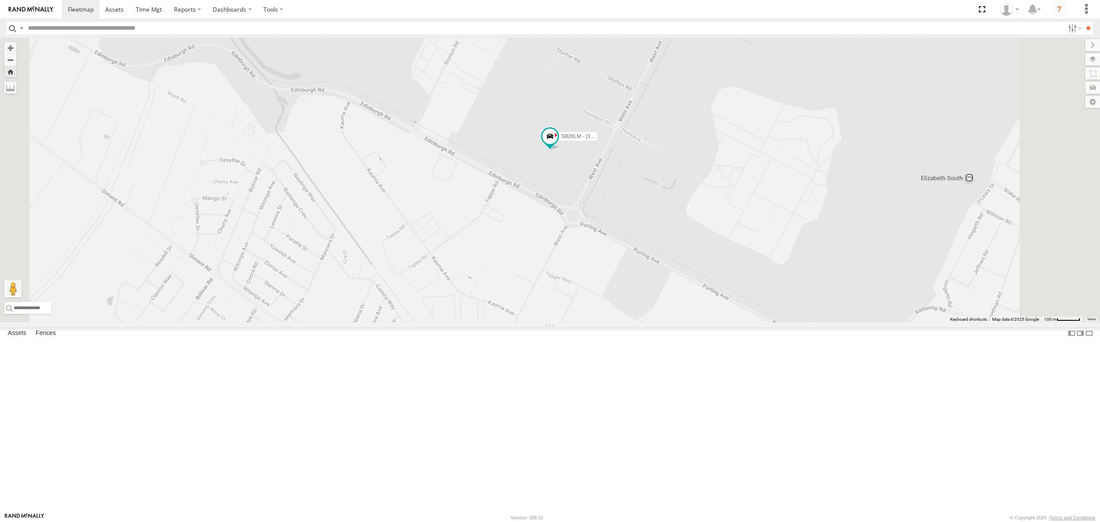
drag, startPoint x: 63, startPoint y: 100, endPoint x: 68, endPoint y: 92, distance: 10.0
click at [0, 0] on div "SB25LM - (6P HINO) R6" at bounding box center [0, 0] width 0 height 0
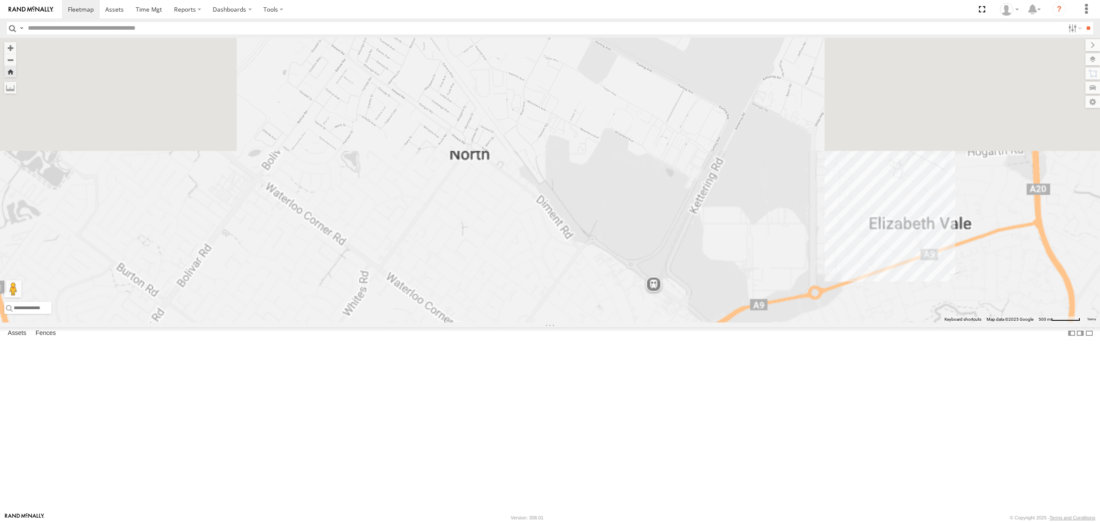
click at [0, 0] on div "All Assets" at bounding box center [0, 0] width 0 height 0
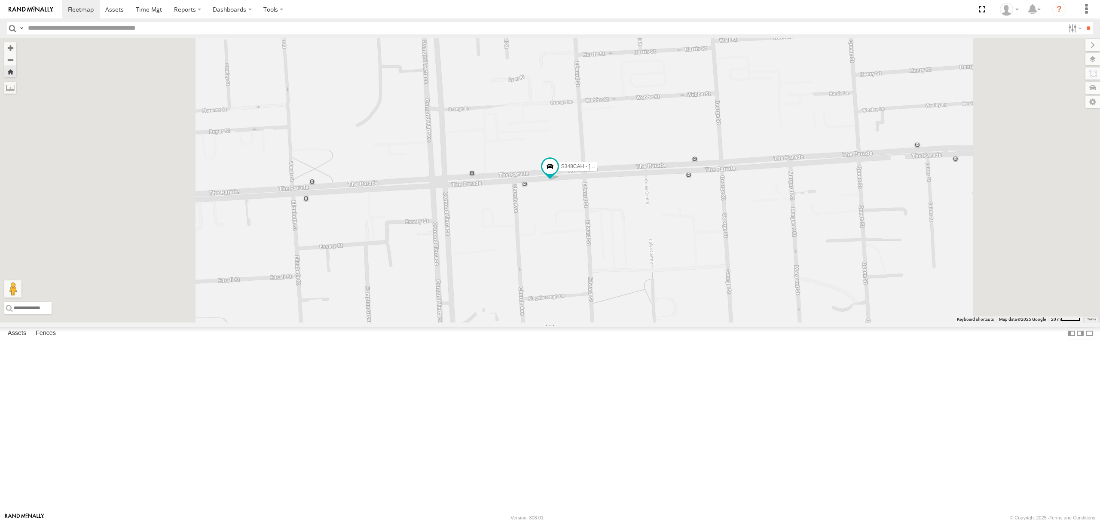
click at [0, 0] on div "S254CLT - [PERSON_NAME]" at bounding box center [0, 0] width 0 height 0
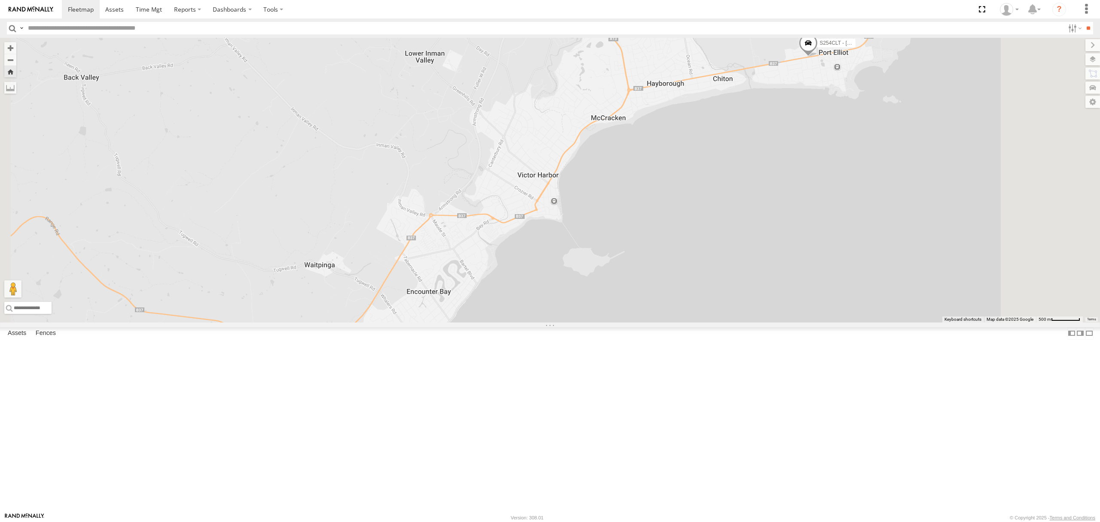
click at [0, 0] on div "Asset Current Location" at bounding box center [0, 0] width 0 height 0
click at [0, 0] on div "All Assets" at bounding box center [0, 0] width 0 height 0
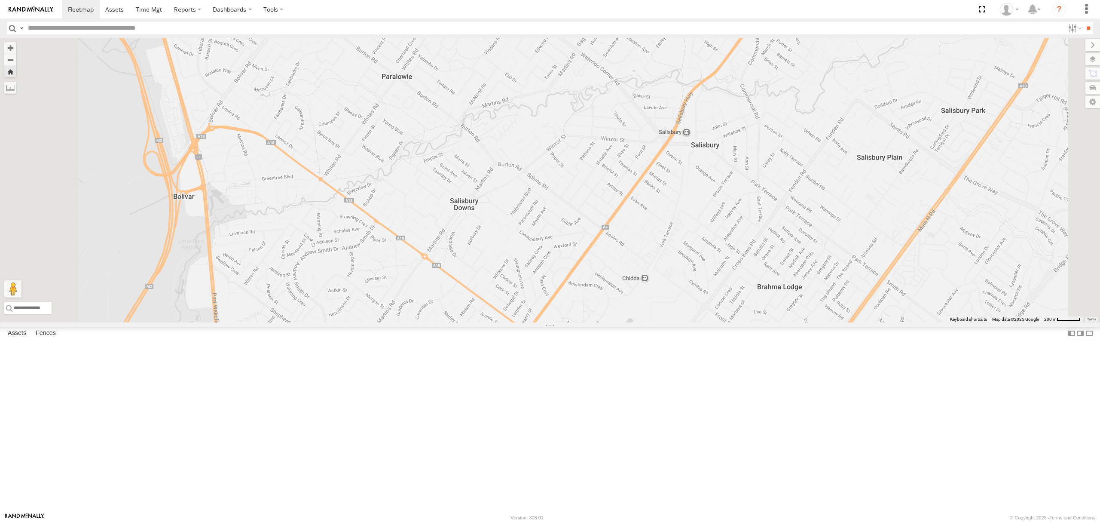
drag, startPoint x: 801, startPoint y: 382, endPoint x: 812, endPoint y: 287, distance: 95.7
click at [812, 288] on div "SB26LM - (3P HINO) R7" at bounding box center [550, 180] width 1100 height 285
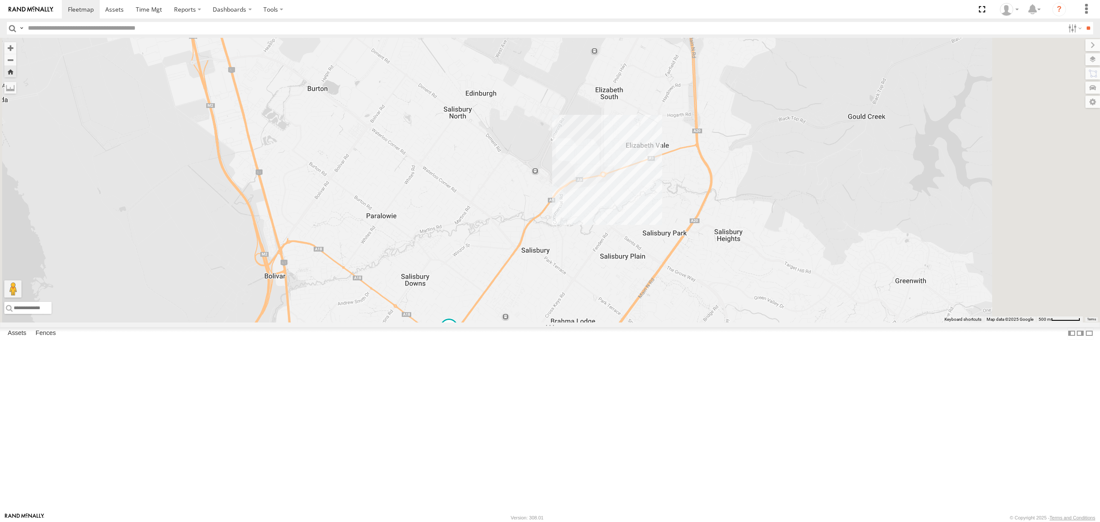
click at [0, 0] on div "SB25LM - (6P HINO) R6" at bounding box center [0, 0] width 0 height 0
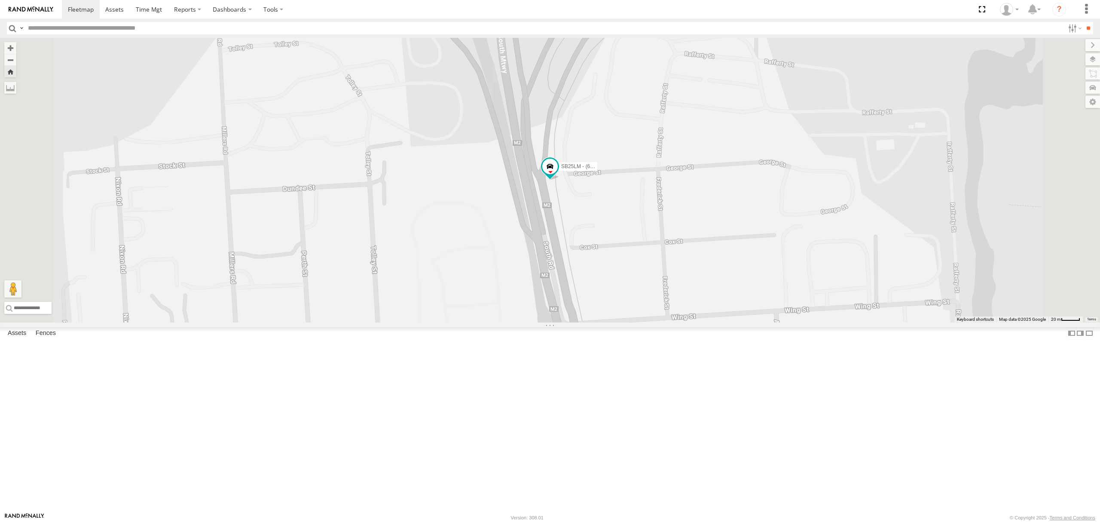
click at [0, 0] on div "S254CLT - [PERSON_NAME] All Assets" at bounding box center [0, 0] width 0 height 0
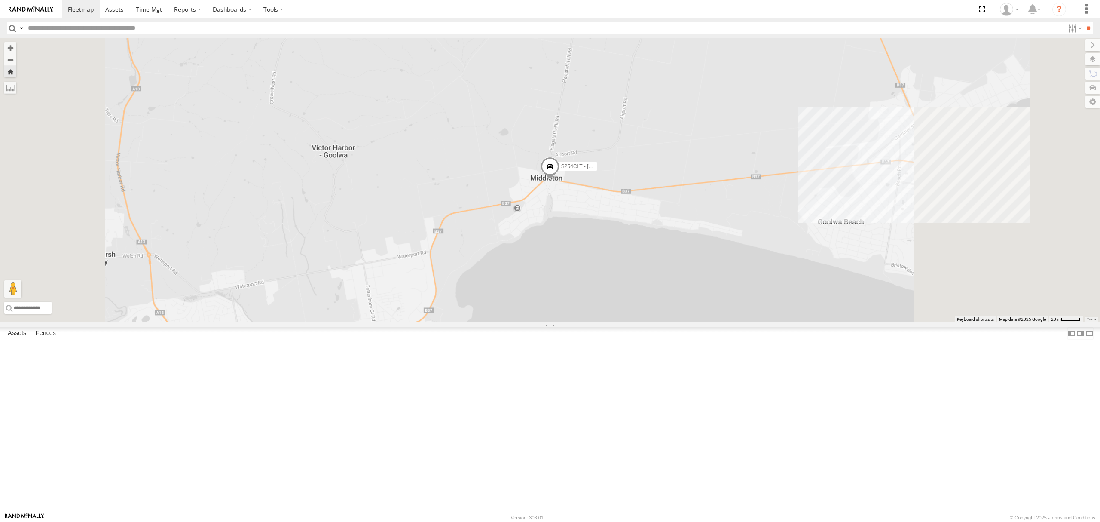
click at [0, 0] on div "All Assets" at bounding box center [0, 0] width 0 height 0
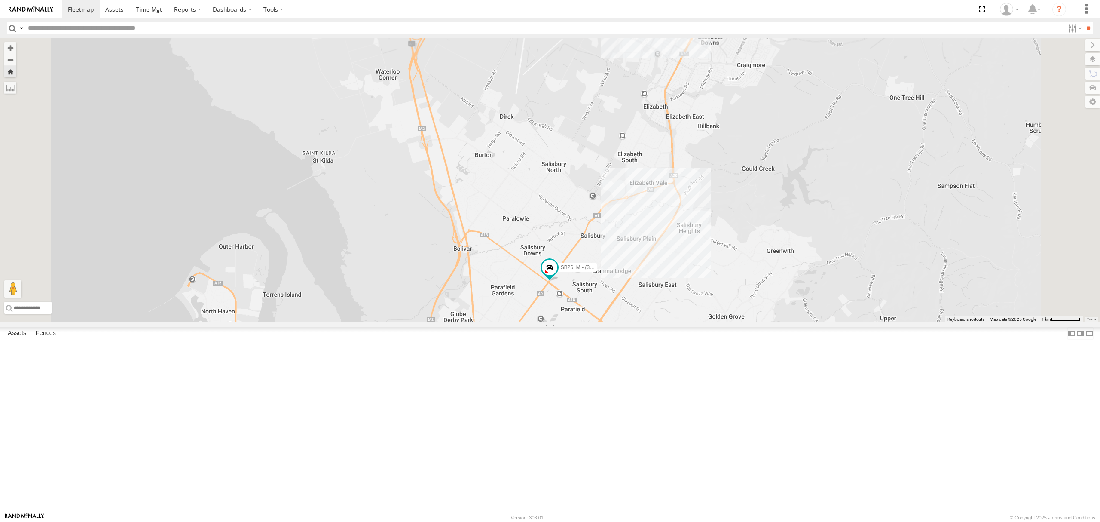
drag, startPoint x: 662, startPoint y: 437, endPoint x: 685, endPoint y: 330, distance: 108.9
click at [685, 322] on div "SB26LM - (3P HINO) R7" at bounding box center [550, 180] width 1100 height 285
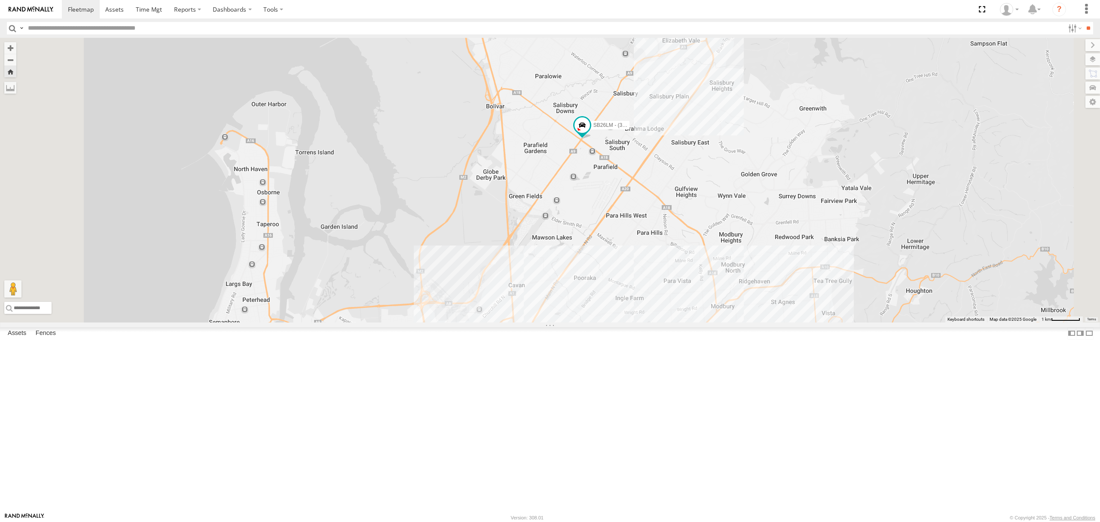
drag, startPoint x: 685, startPoint y: 376, endPoint x: 687, endPoint y: 342, distance: 33.6
click at [687, 322] on div "SB26LM - (3P HINO) R7" at bounding box center [550, 180] width 1100 height 285
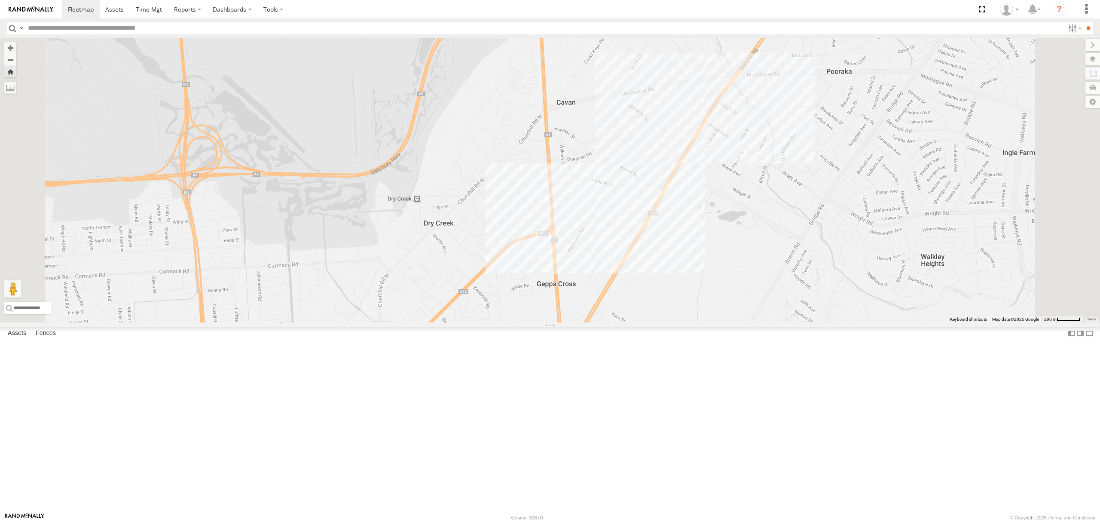
drag, startPoint x: 729, startPoint y: 276, endPoint x: 720, endPoint y: 321, distance: 45.6
click at [720, 321] on div "SB26LM - (3P HINO) R7" at bounding box center [550, 180] width 1100 height 285
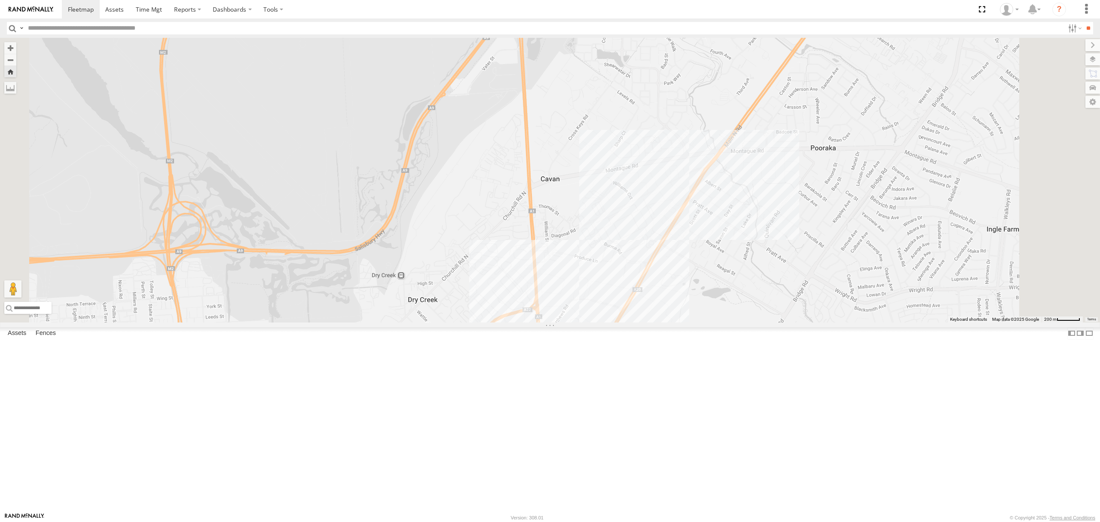
click at [0, 0] on div "S348CAH - [PERSON_NAME]" at bounding box center [0, 0] width 0 height 0
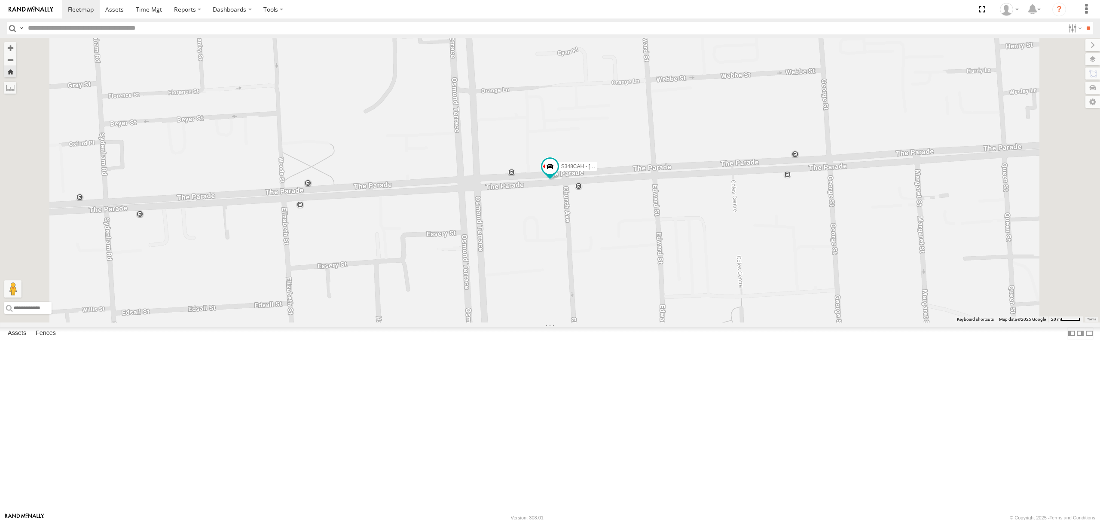
click at [0, 0] on div "S678CGD - Fridge It Sprinter" at bounding box center [0, 0] width 0 height 0
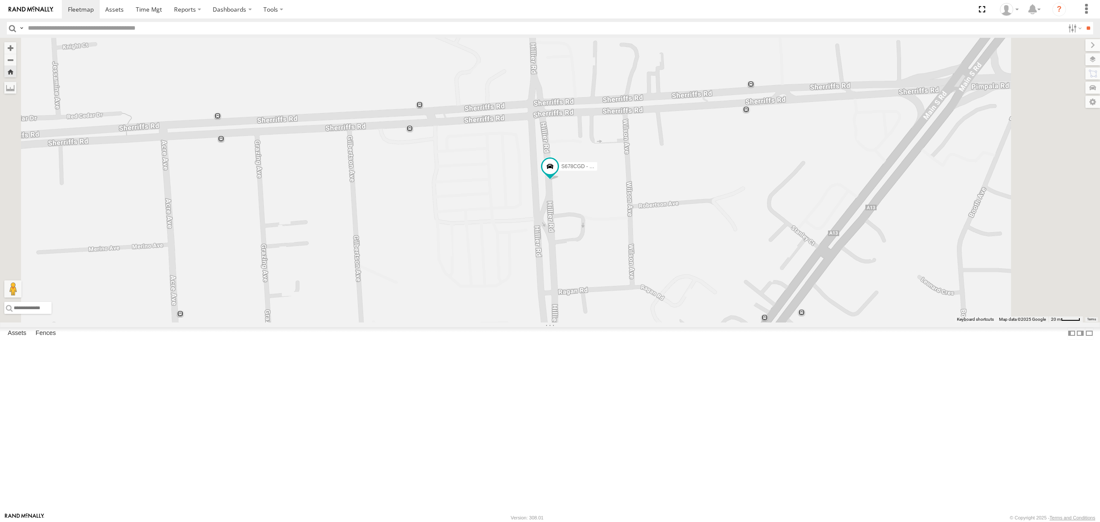
click at [0, 0] on div "S254CLT - [PERSON_NAME]" at bounding box center [0, 0] width 0 height 0
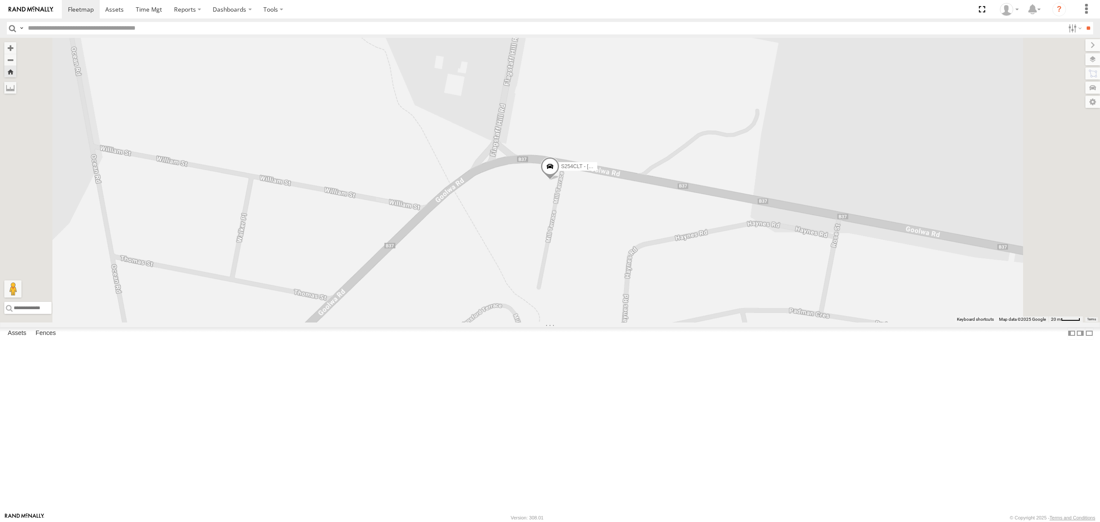
click at [0, 0] on div "All Assets" at bounding box center [0, 0] width 0 height 0
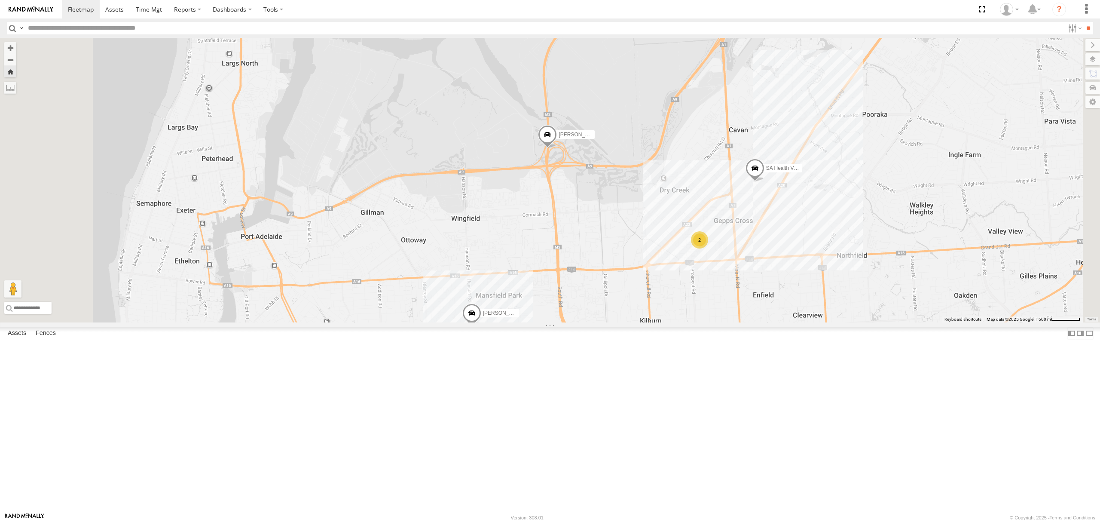
drag, startPoint x: 87, startPoint y: 197, endPoint x: 85, endPoint y: 184, distance: 12.6
click at [0, 0] on div "SB26LM - (3P HINO) R7 All Assets" at bounding box center [0, 0] width 0 height 0
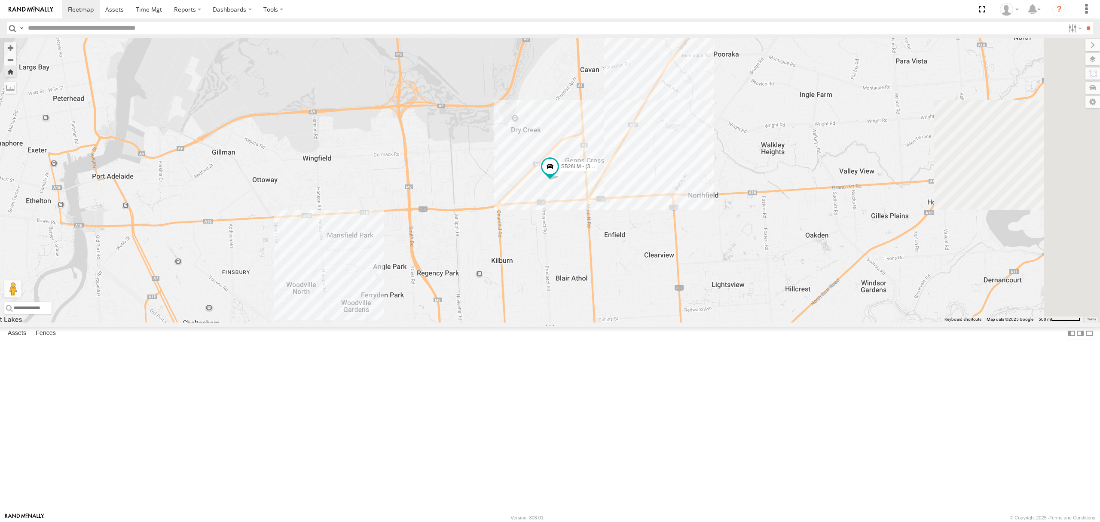
drag, startPoint x: 78, startPoint y: 152, endPoint x: 76, endPoint y: 138, distance: 13.9
click at [0, 0] on div "S254CLT - [PERSON_NAME] All Assets" at bounding box center [0, 0] width 0 height 0
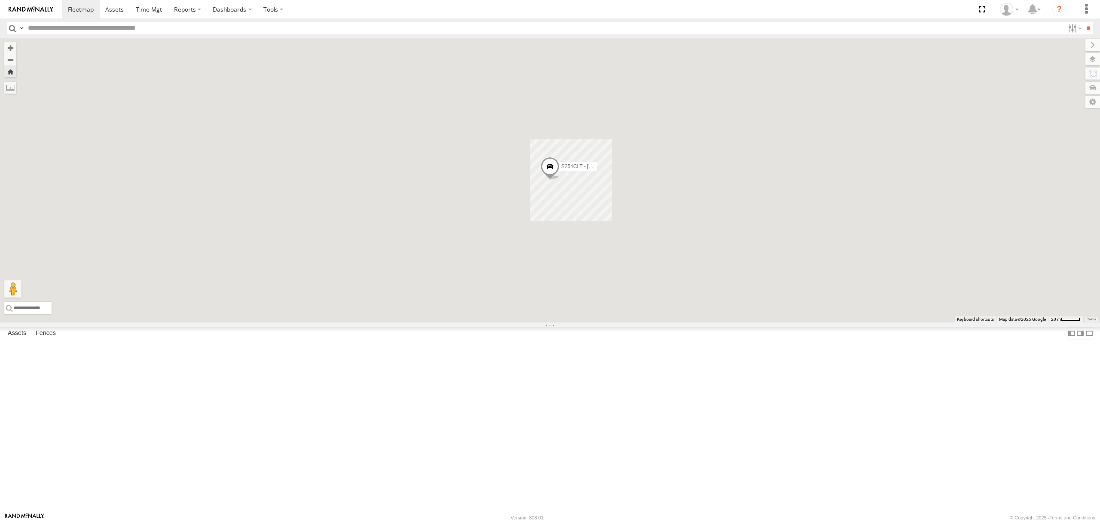
click at [0, 0] on div "All Assets" at bounding box center [0, 0] width 0 height 0
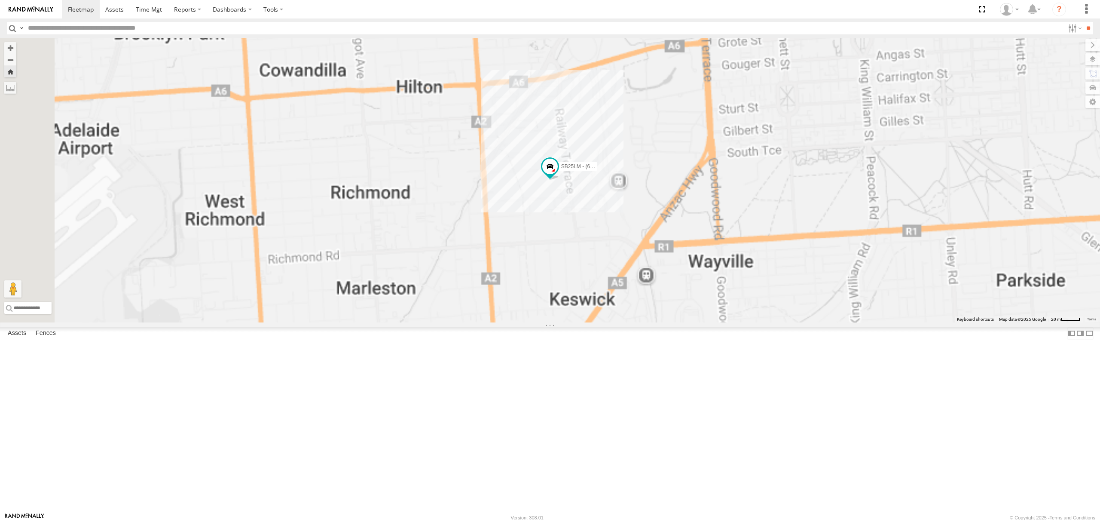
click at [0, 0] on div "S348CAH - [PERSON_NAME]" at bounding box center [0, 0] width 0 height 0
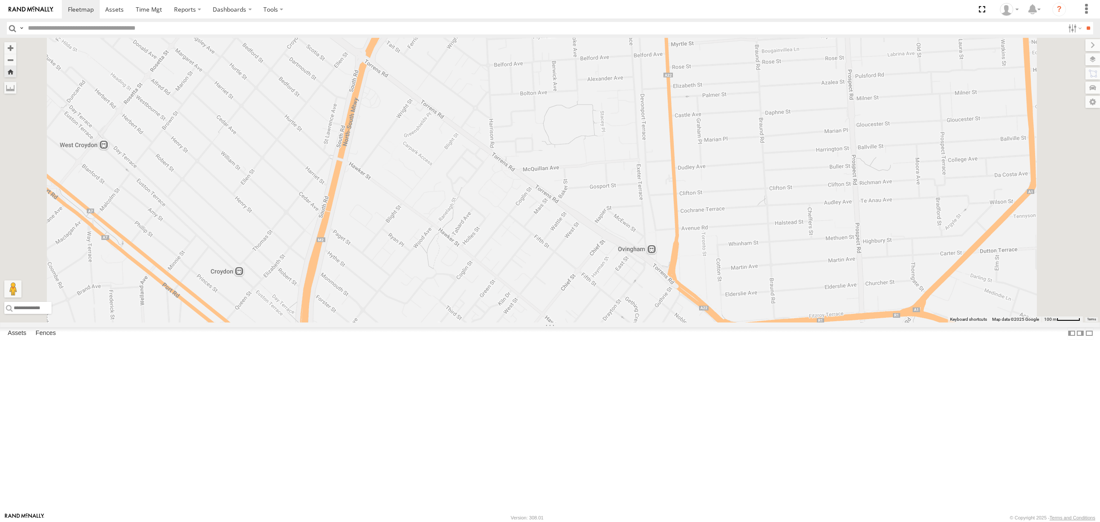
click at [0, 0] on div "SB26LM - (3P HINO) R7 All Assets" at bounding box center [0, 0] width 0 height 0
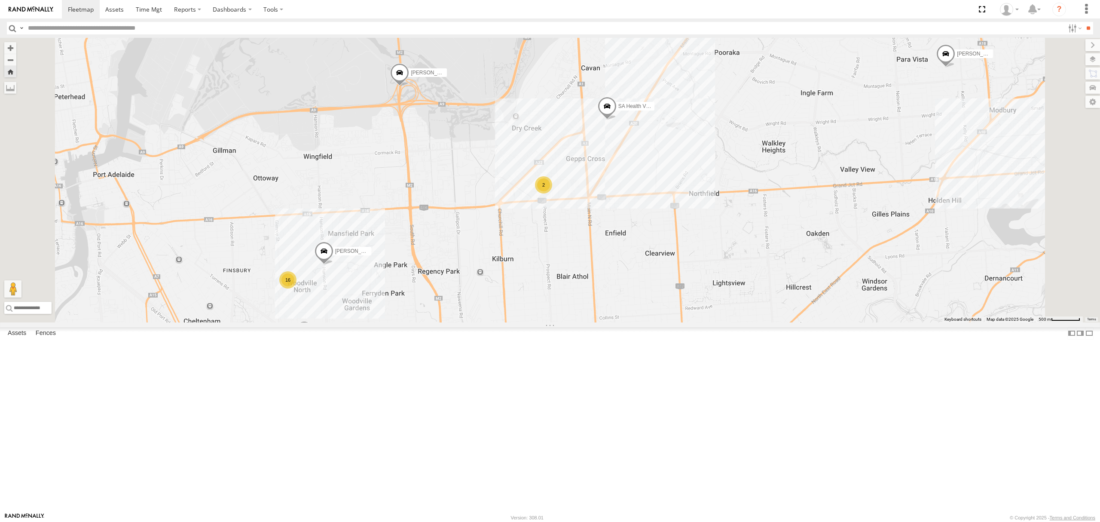
click at [0, 0] on div "All Assets" at bounding box center [0, 0] width 0 height 0
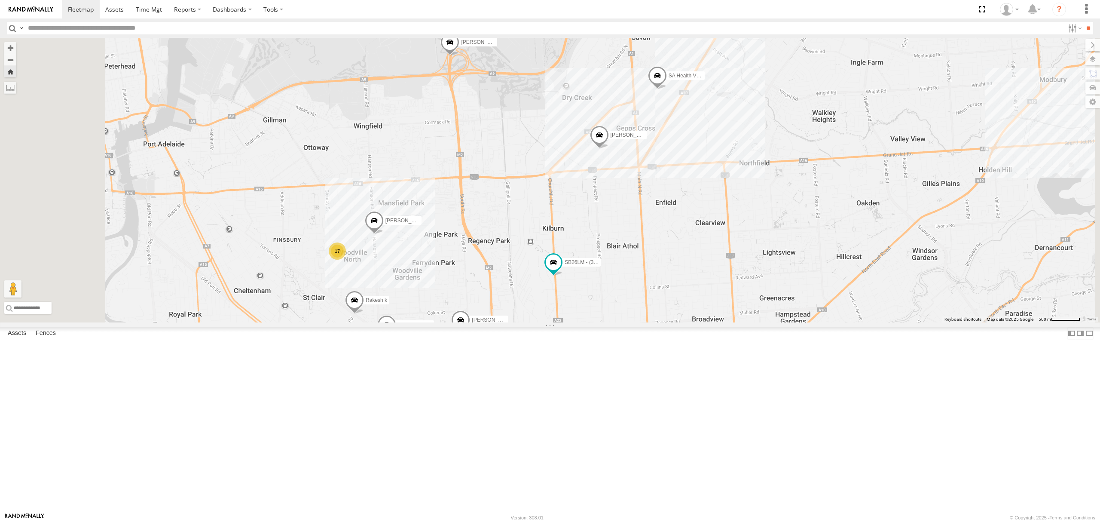
click at [0, 0] on div "SB26LM - (3P HINO) R7" at bounding box center [0, 0] width 0 height 0
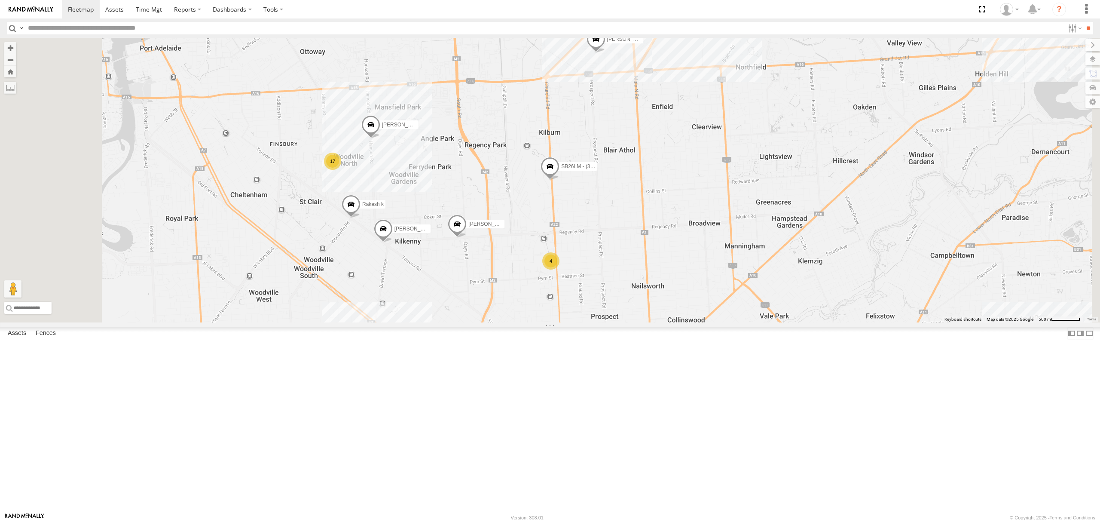
click at [0, 0] on div "All Assets" at bounding box center [0, 0] width 0 height 0
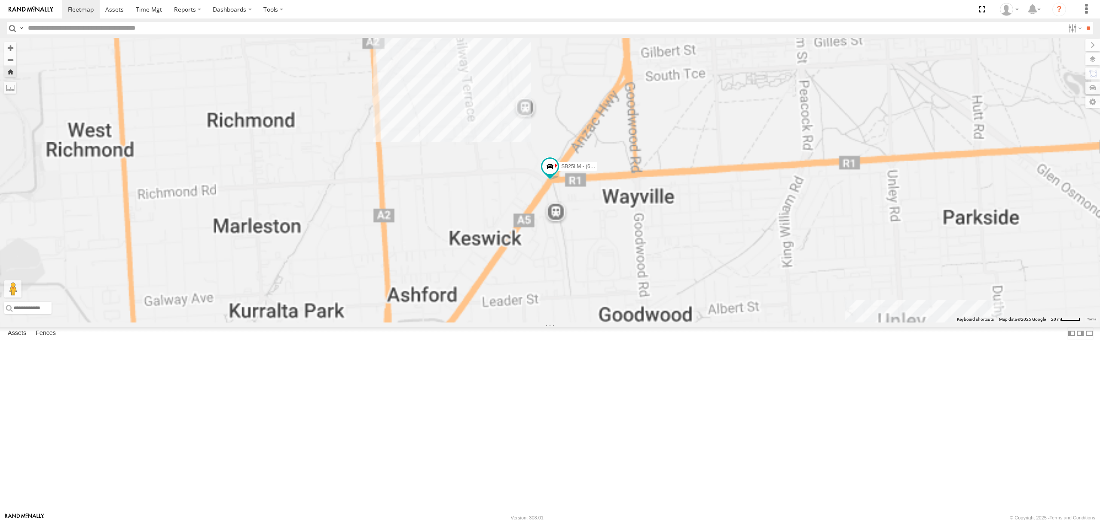
click at [0, 0] on div "S678CGD - Fridge It Sprinter" at bounding box center [0, 0] width 0 height 0
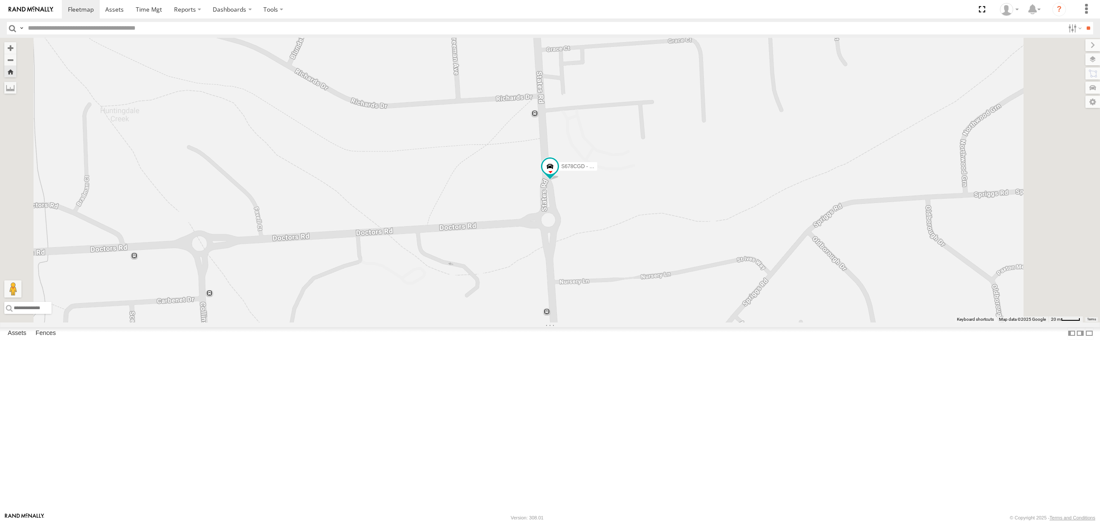
click at [0, 0] on div "SB26LM - (3P HINO) R7" at bounding box center [0, 0] width 0 height 0
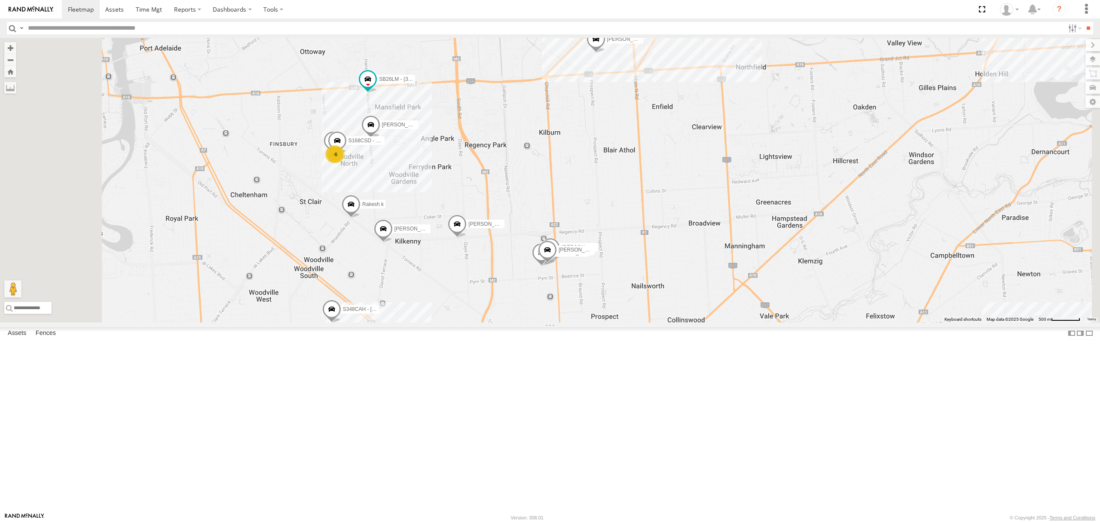
drag, startPoint x: 62, startPoint y: 107, endPoint x: 451, endPoint y: 118, distance: 388.7
click at [0, 0] on div "All Assets" at bounding box center [0, 0] width 0 height 0
